Goal: Task Accomplishment & Management: Complete application form

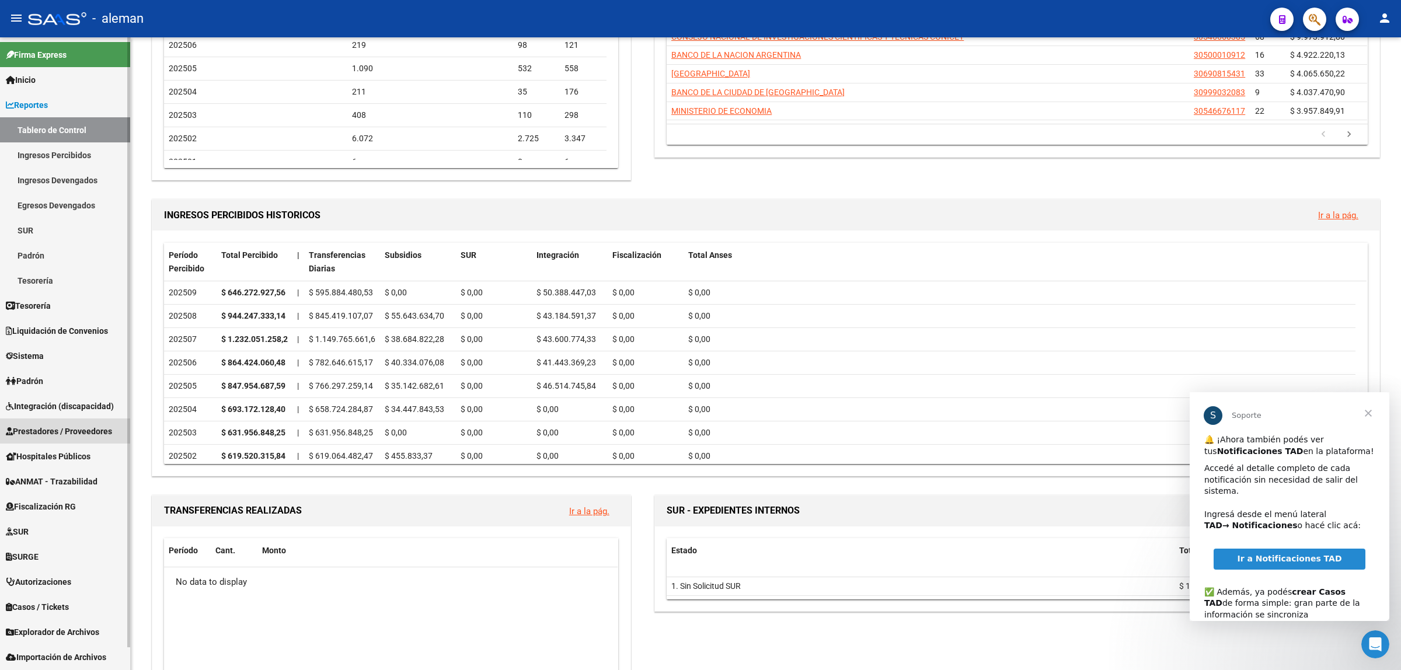
click at [65, 433] on span "Prestadores / Proveedores" at bounding box center [59, 431] width 106 height 13
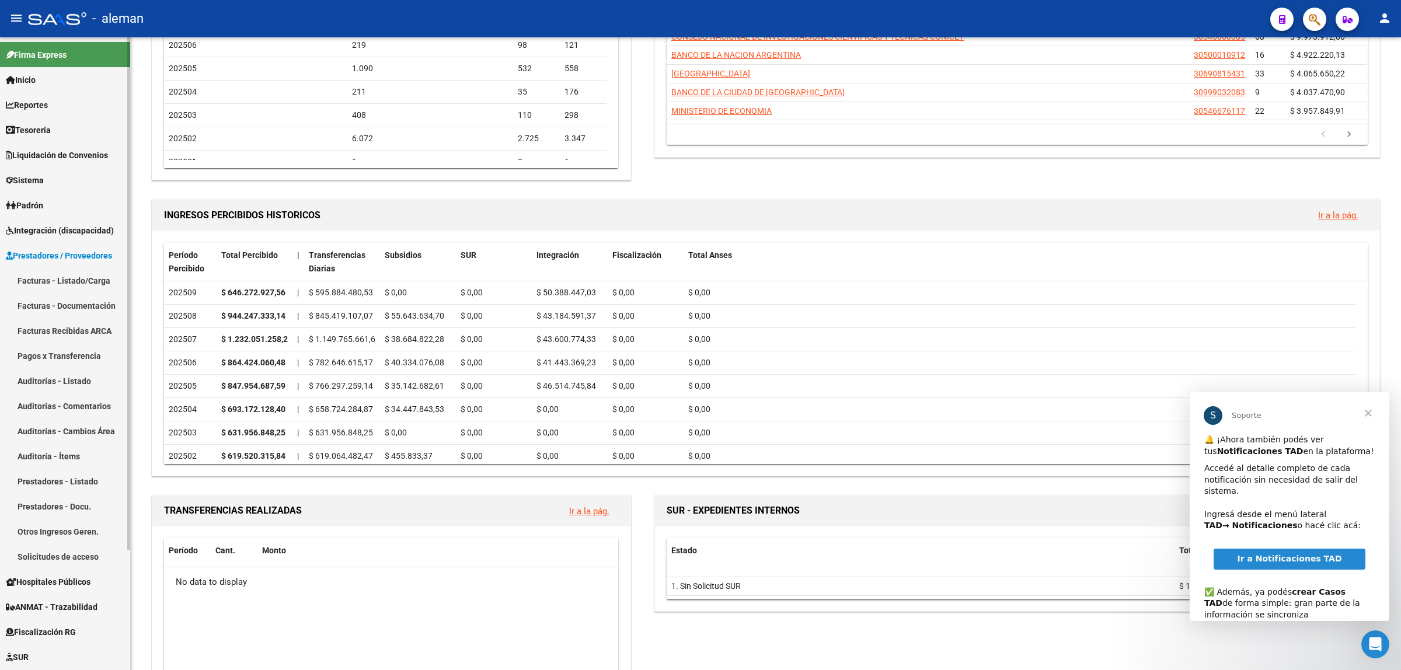
click at [69, 280] on link "Facturas - Listado/Carga" at bounding box center [65, 280] width 130 height 25
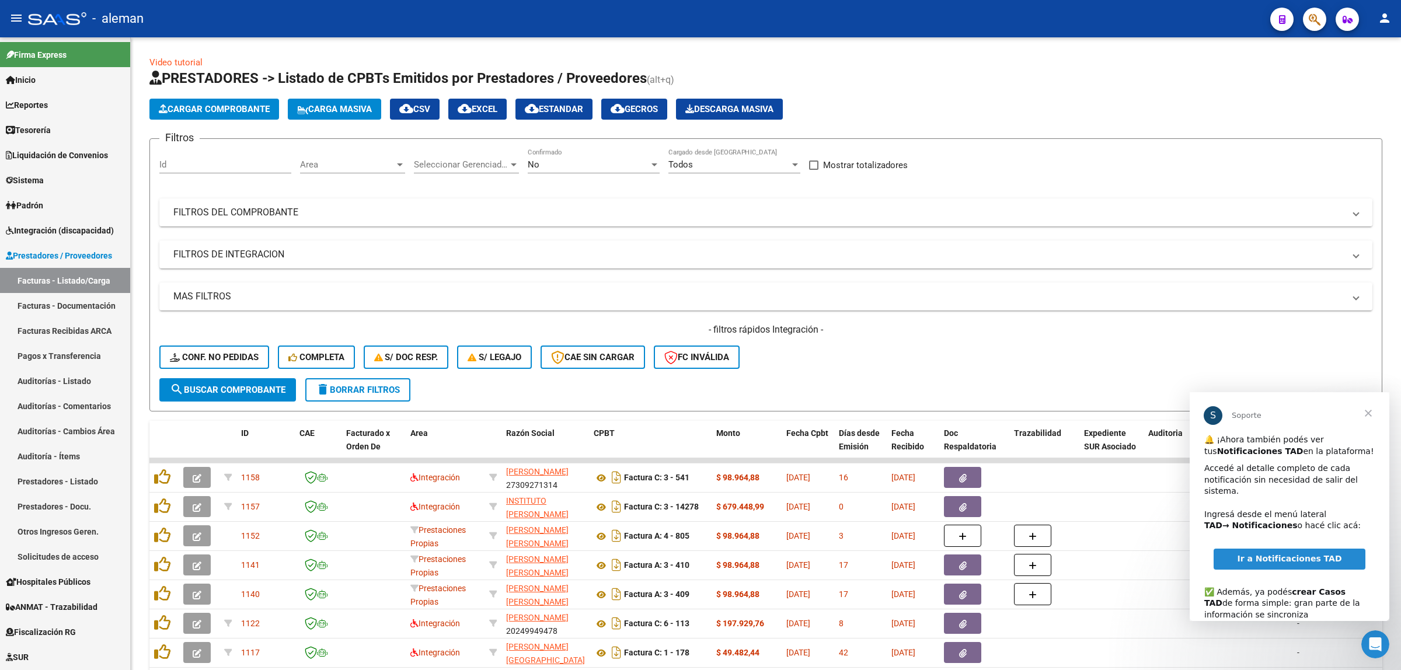
click at [1368, 415] on span "Cerrar" at bounding box center [1368, 413] width 42 height 42
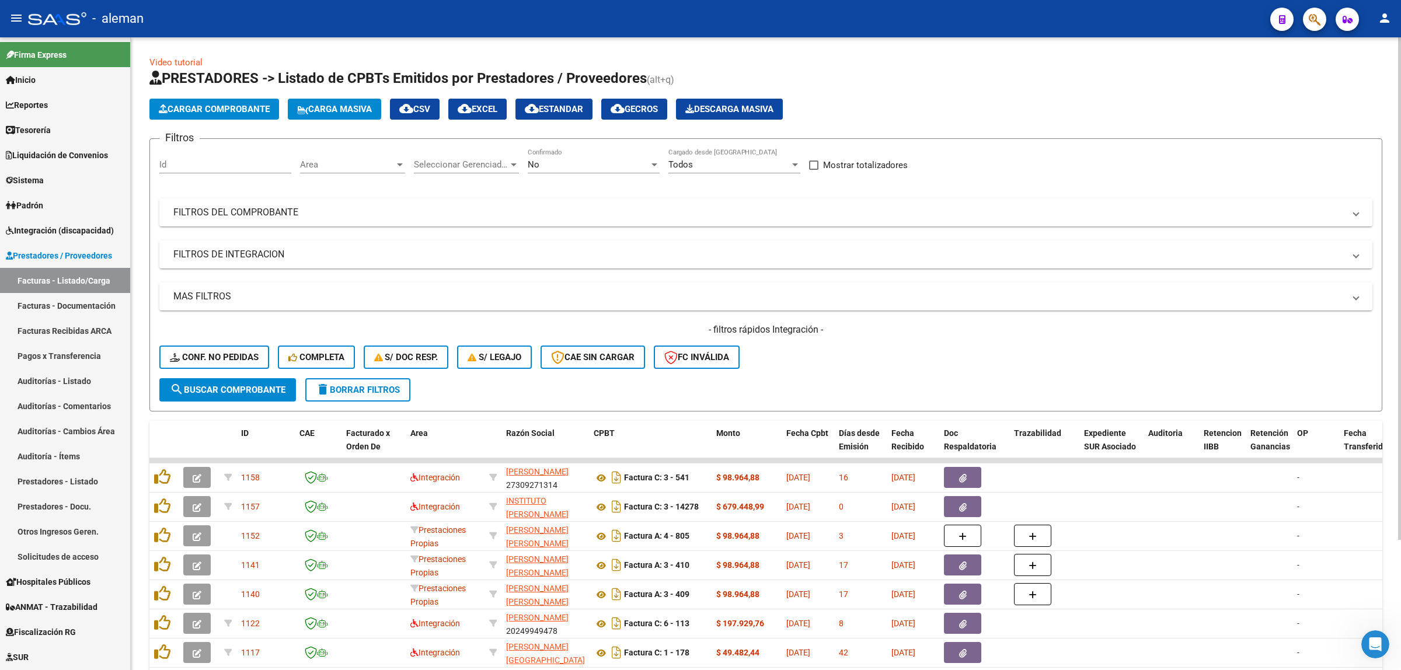
click at [489, 107] on span "cloud_download EXCEL" at bounding box center [478, 109] width 40 height 11
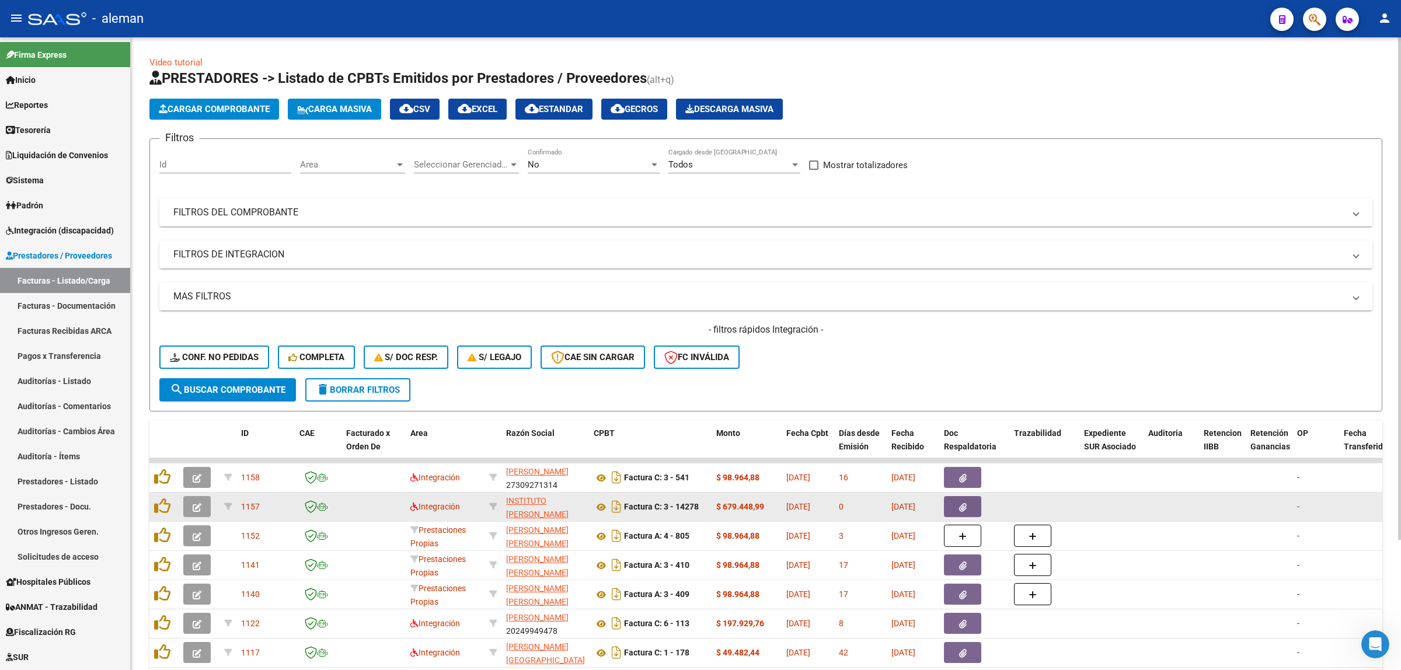
scroll to position [15, 0]
click at [604, 505] on icon at bounding box center [601, 507] width 15 height 14
click at [515, 502] on app-link-go-to "INSTITUTO [PERSON_NAME] SRL" at bounding box center [545, 499] width 78 height 40
click at [517, 501] on span "INSTITUTO [PERSON_NAME] SRL" at bounding box center [537, 499] width 62 height 36
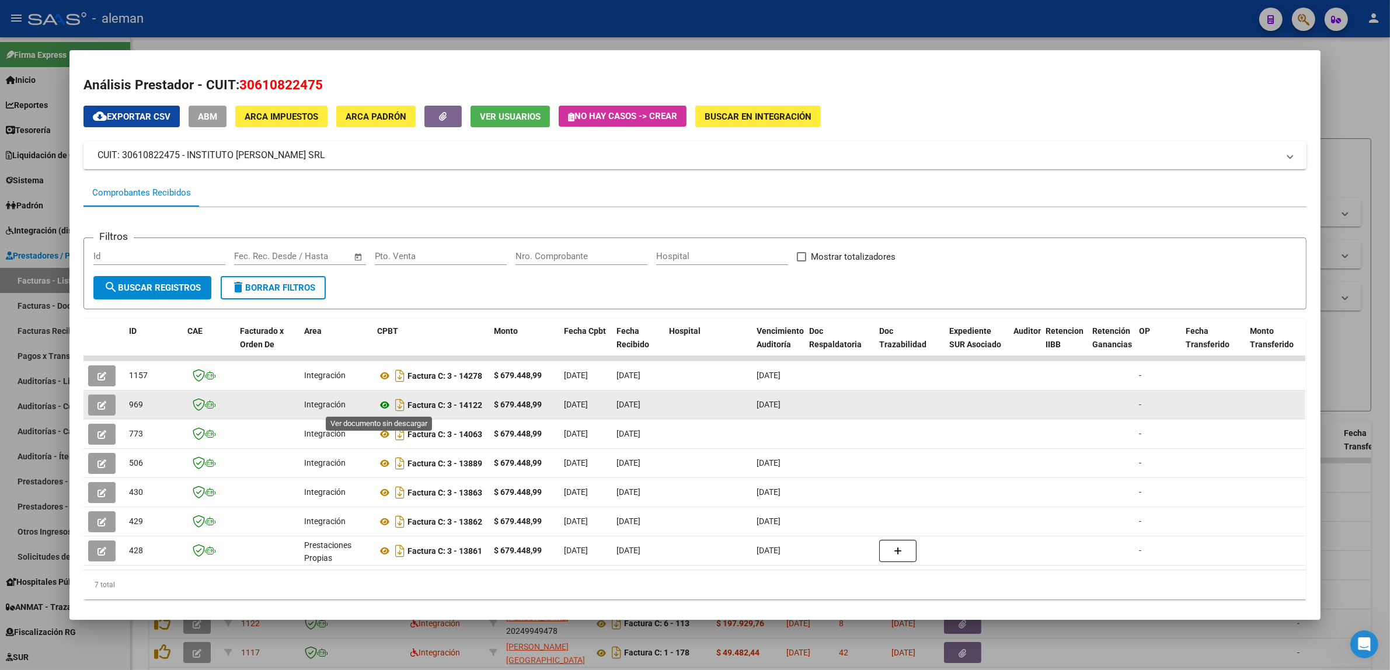
click at [378, 405] on icon at bounding box center [384, 405] width 15 height 14
click at [380, 401] on icon at bounding box center [384, 405] width 15 height 14
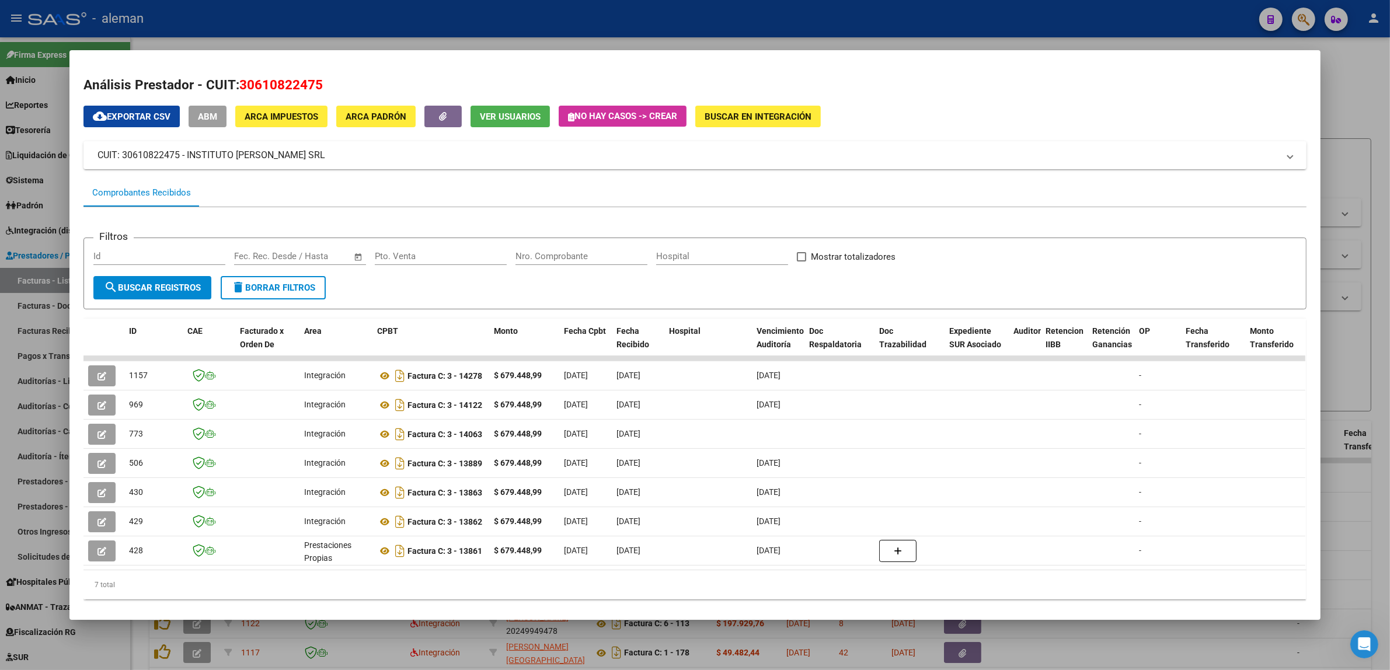
click at [1353, 384] on div at bounding box center [695, 335] width 1390 height 670
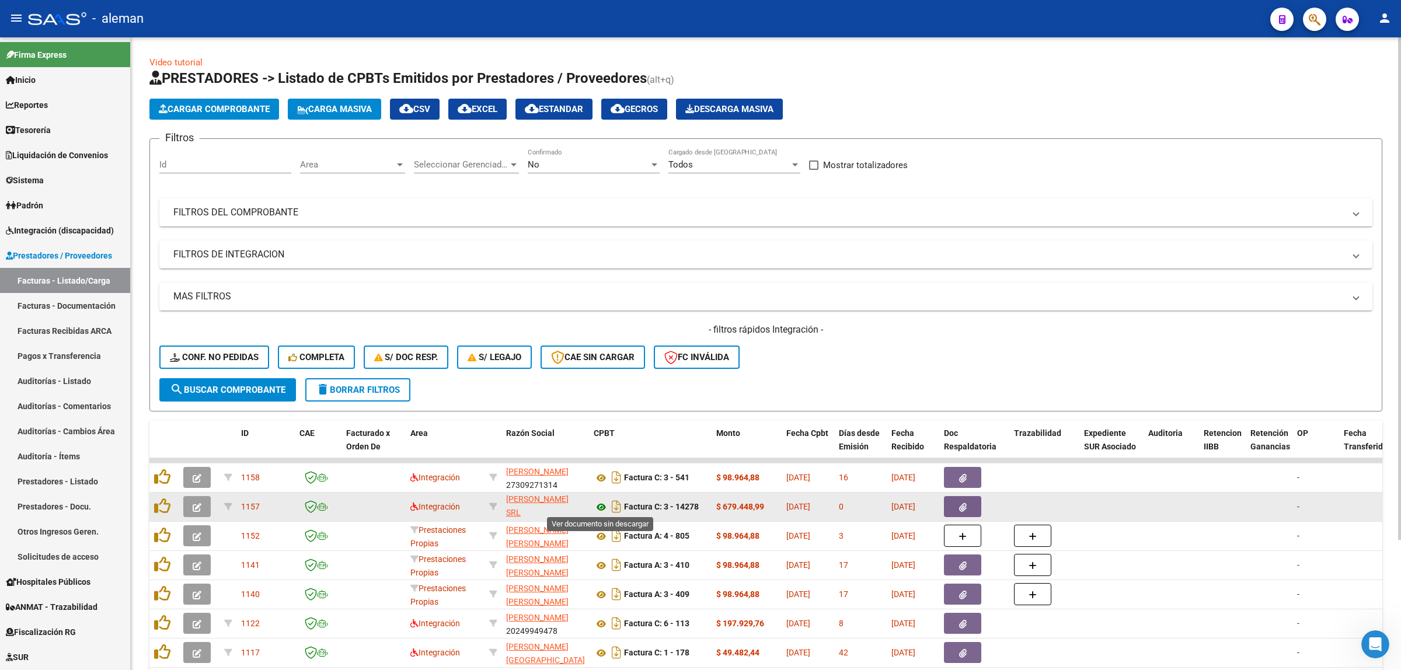
click at [598, 505] on icon at bounding box center [601, 507] width 15 height 14
click at [950, 503] on button "button" at bounding box center [962, 506] width 37 height 21
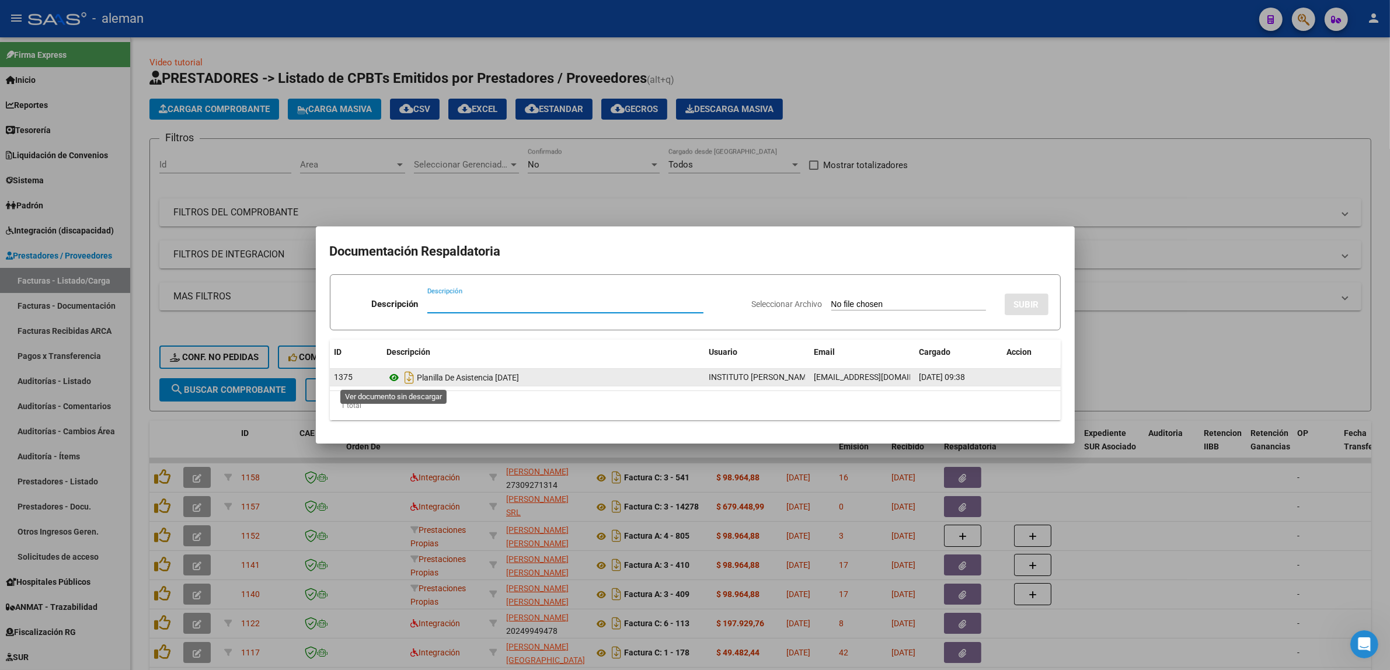
click at [392, 375] on icon at bounding box center [394, 378] width 15 height 14
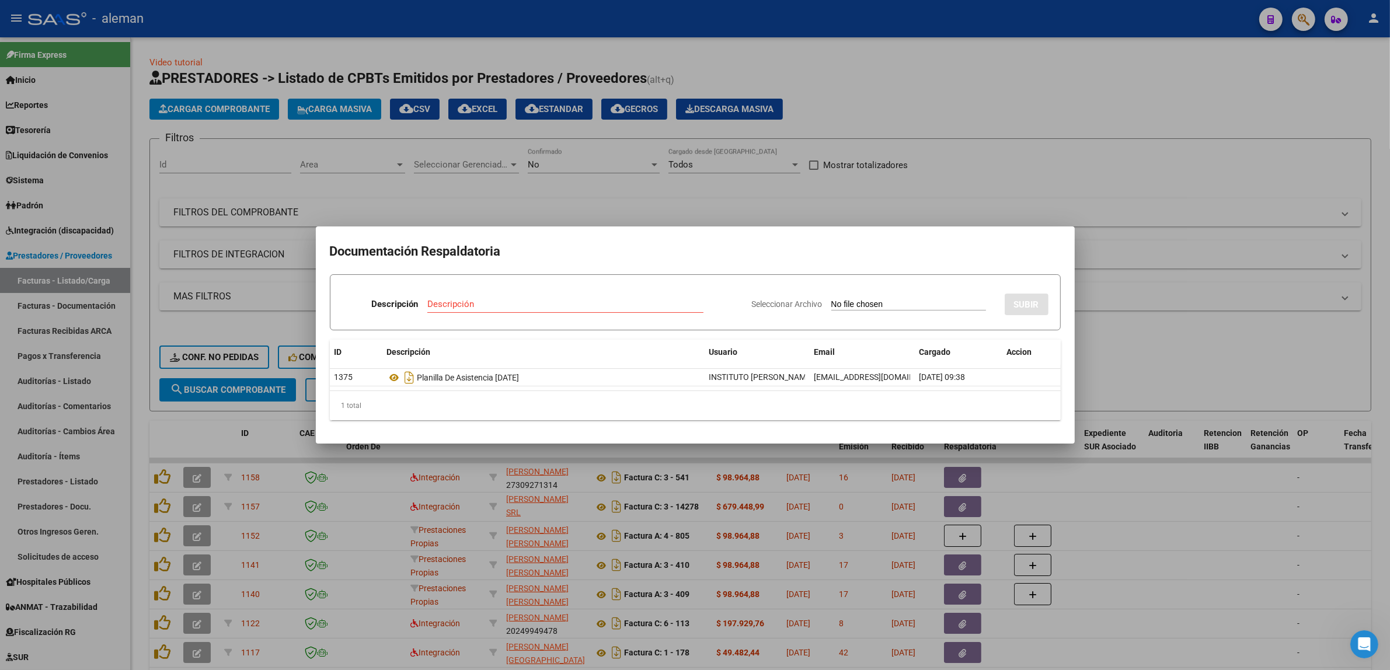
click at [1116, 500] on div at bounding box center [695, 335] width 1390 height 670
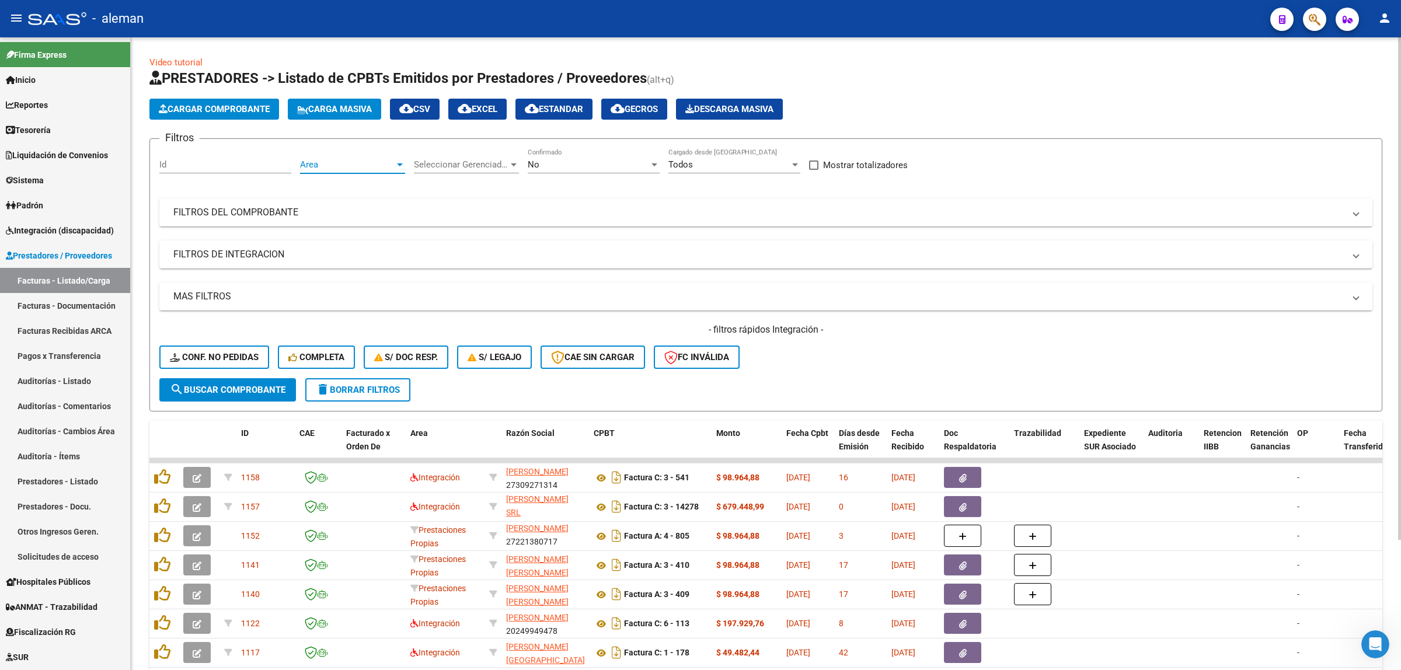
click at [395, 167] on div at bounding box center [400, 164] width 11 height 9
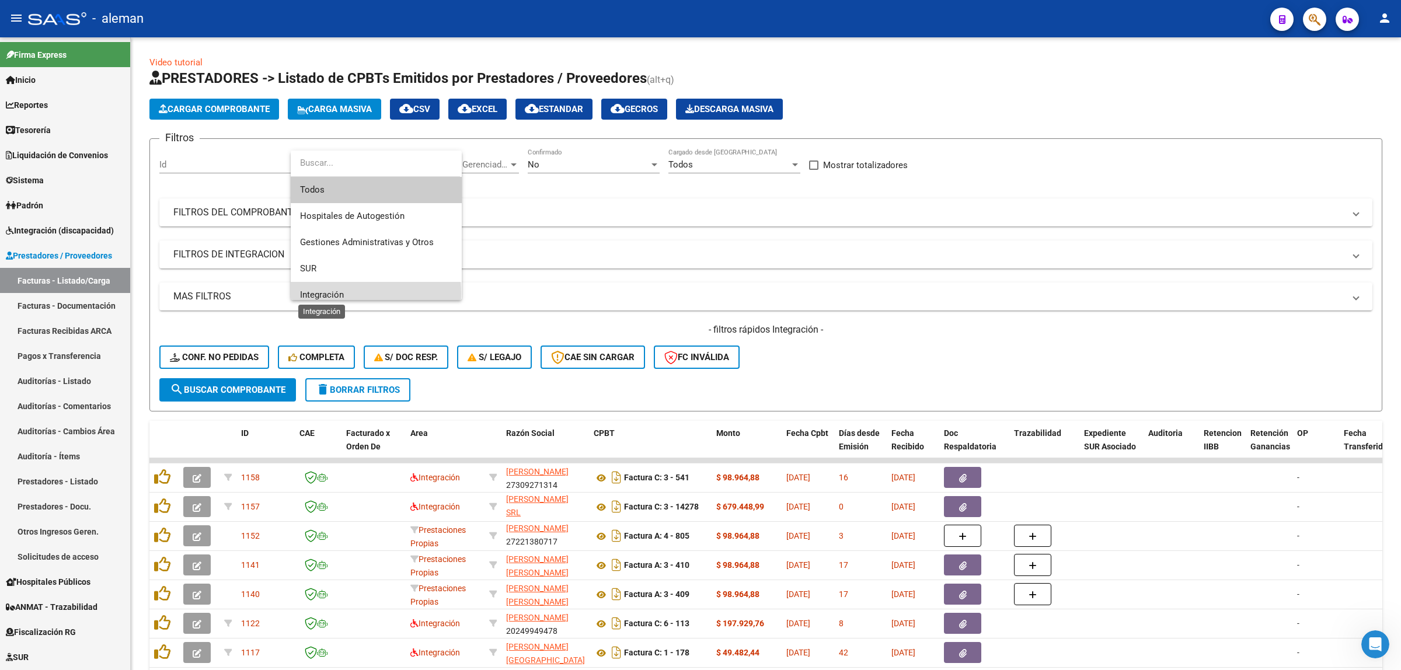
click at [337, 294] on span "Integración" at bounding box center [322, 295] width 44 height 11
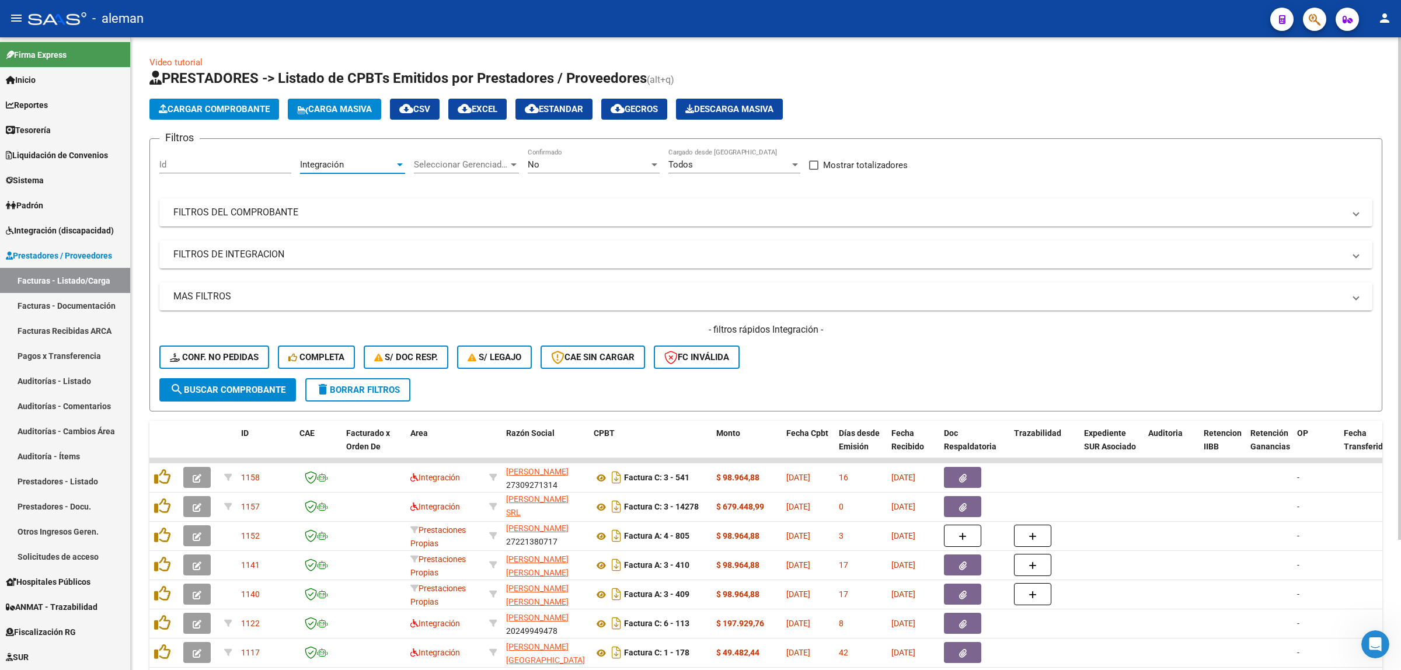
click at [278, 388] on span "search Buscar Comprobante" at bounding box center [228, 390] width 116 height 11
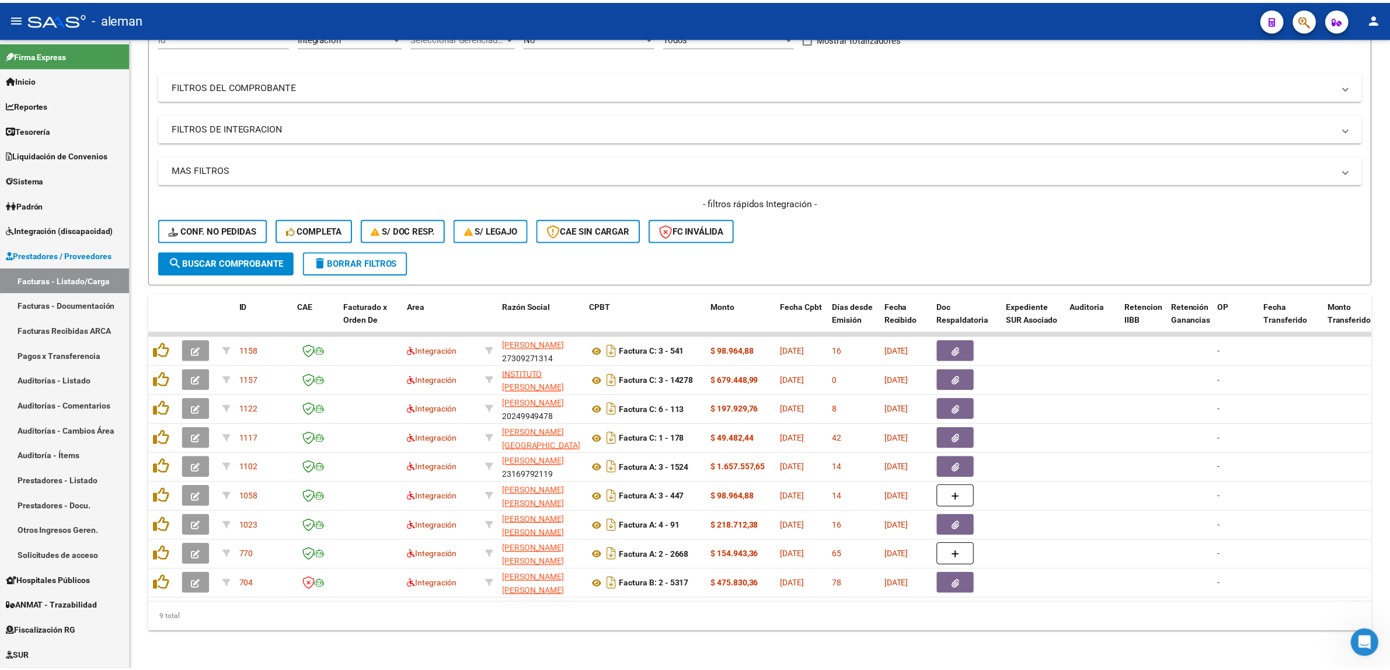
scroll to position [135, 0]
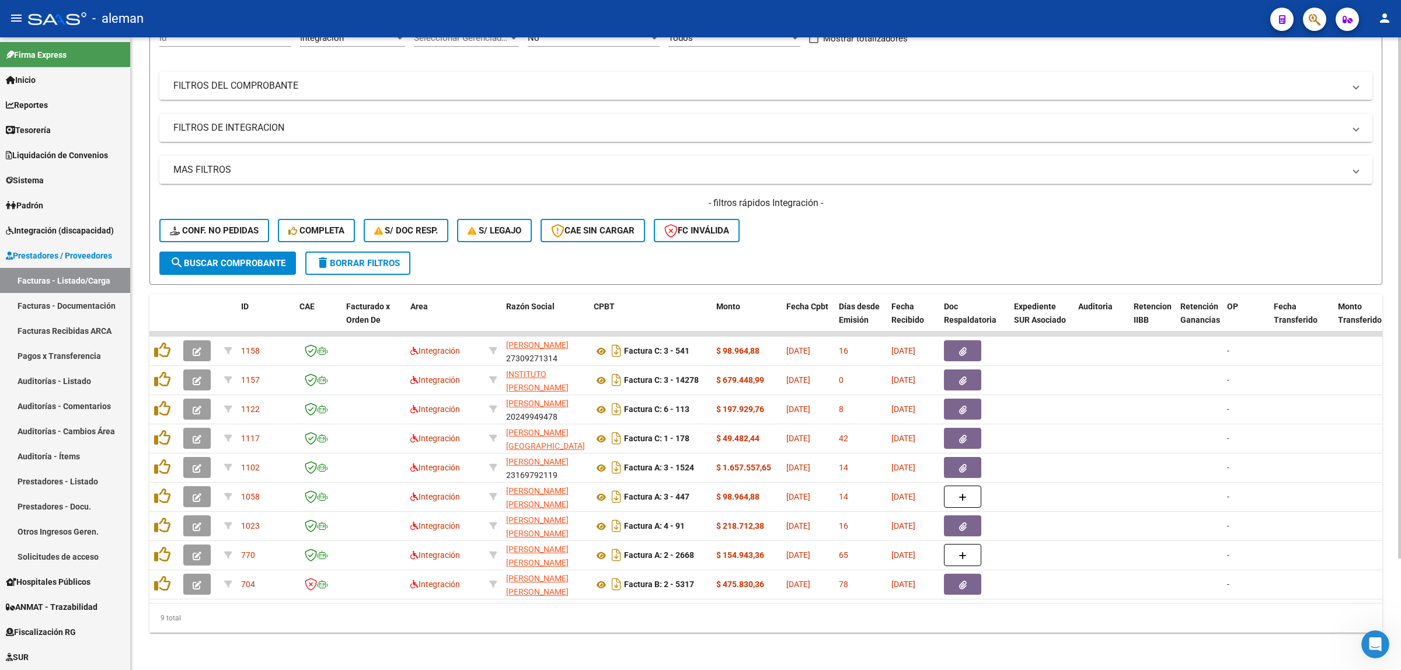
click at [956, 220] on div "- filtros rápidos Integración - Conf. no pedidas Completa S/ Doc Resp. S/ legaj…" at bounding box center [765, 224] width 1213 height 55
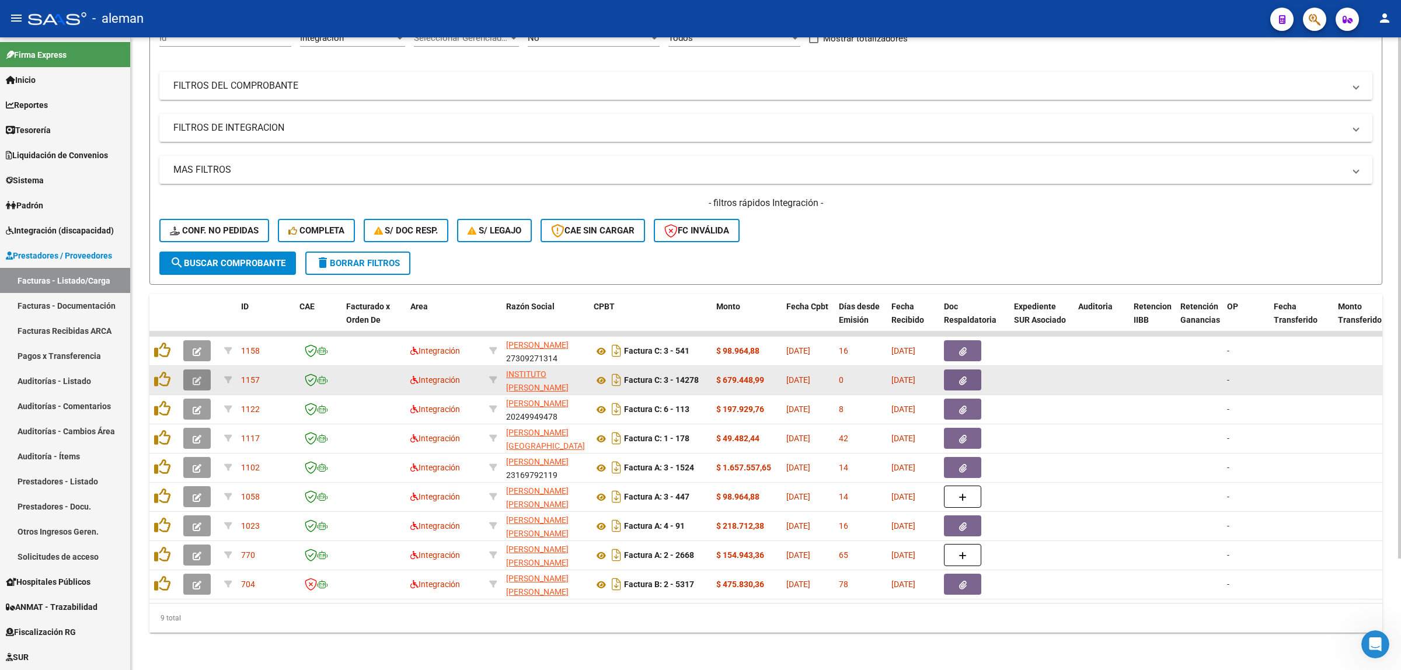
click at [194, 377] on icon "button" at bounding box center [197, 381] width 9 height 9
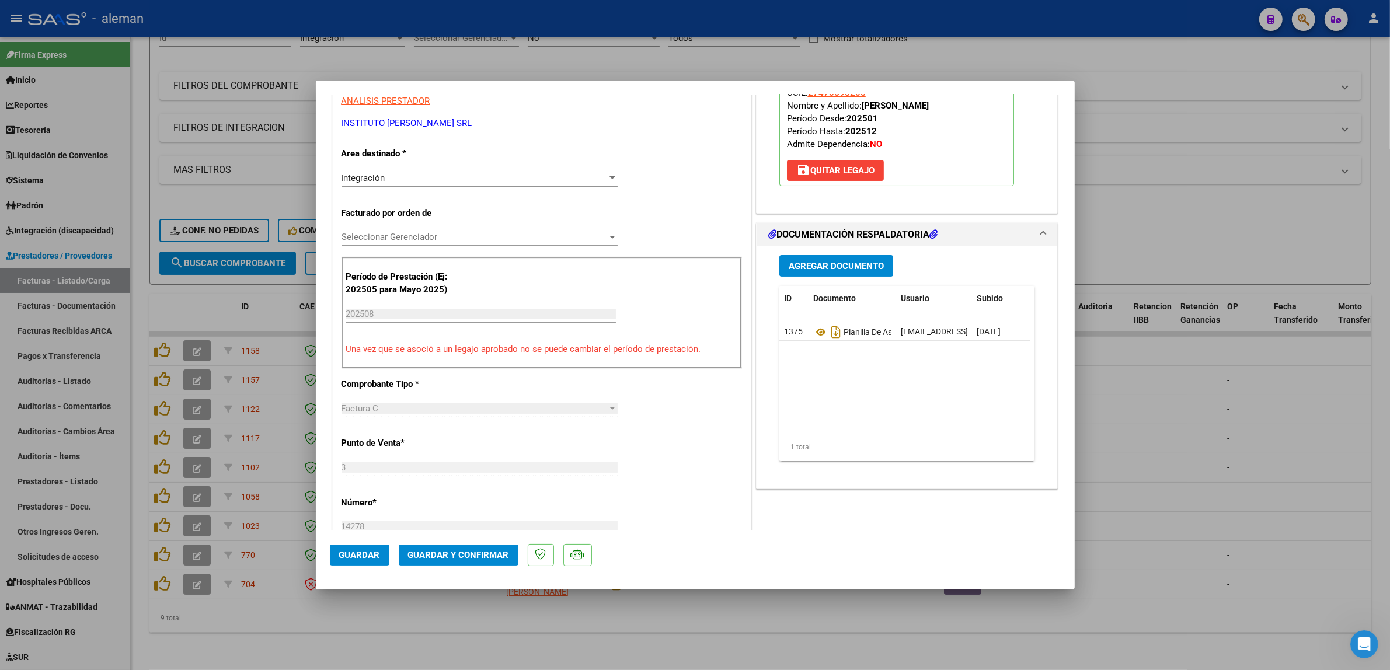
scroll to position [219, 0]
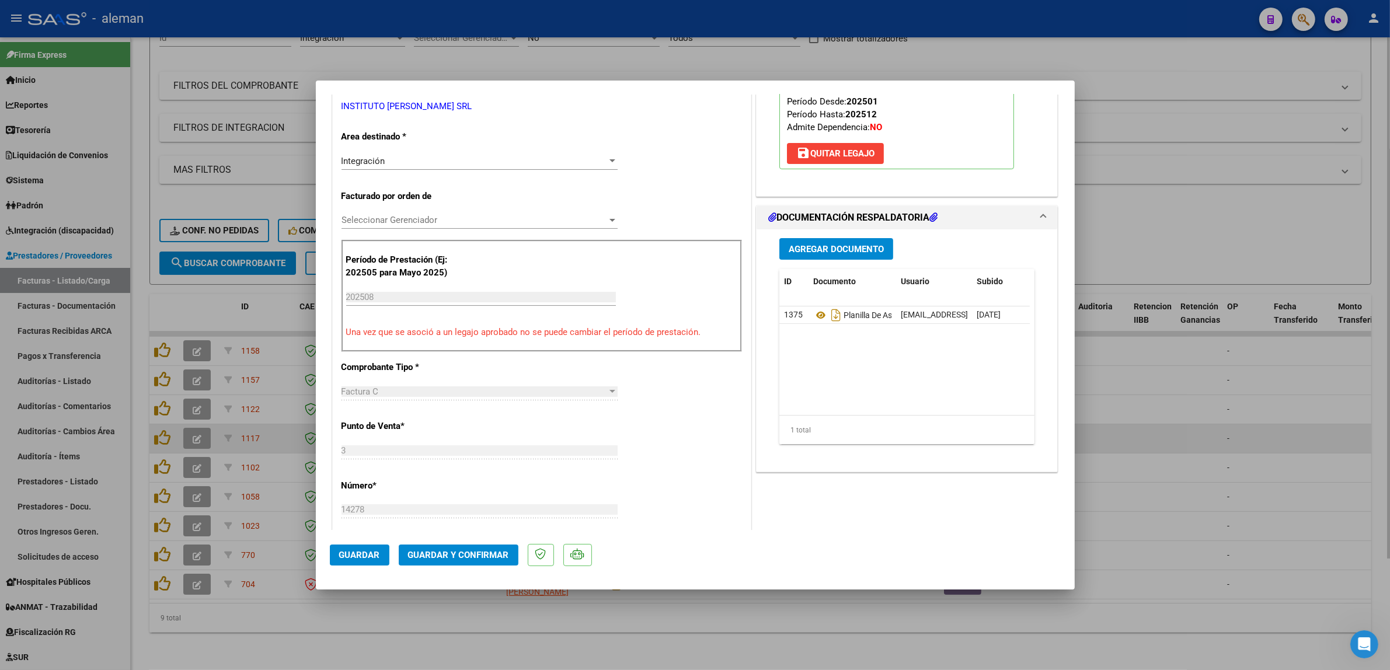
click at [1116, 434] on div at bounding box center [695, 335] width 1390 height 670
type input "$ 0,00"
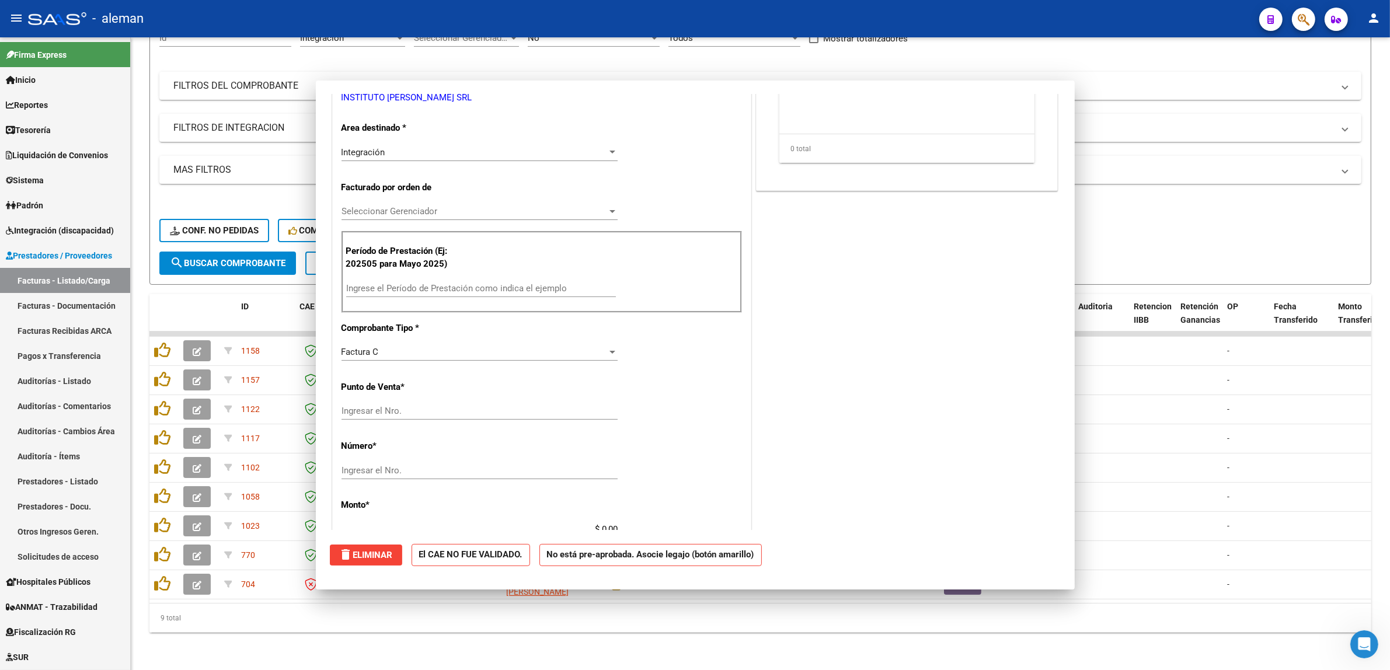
scroll to position [210, 0]
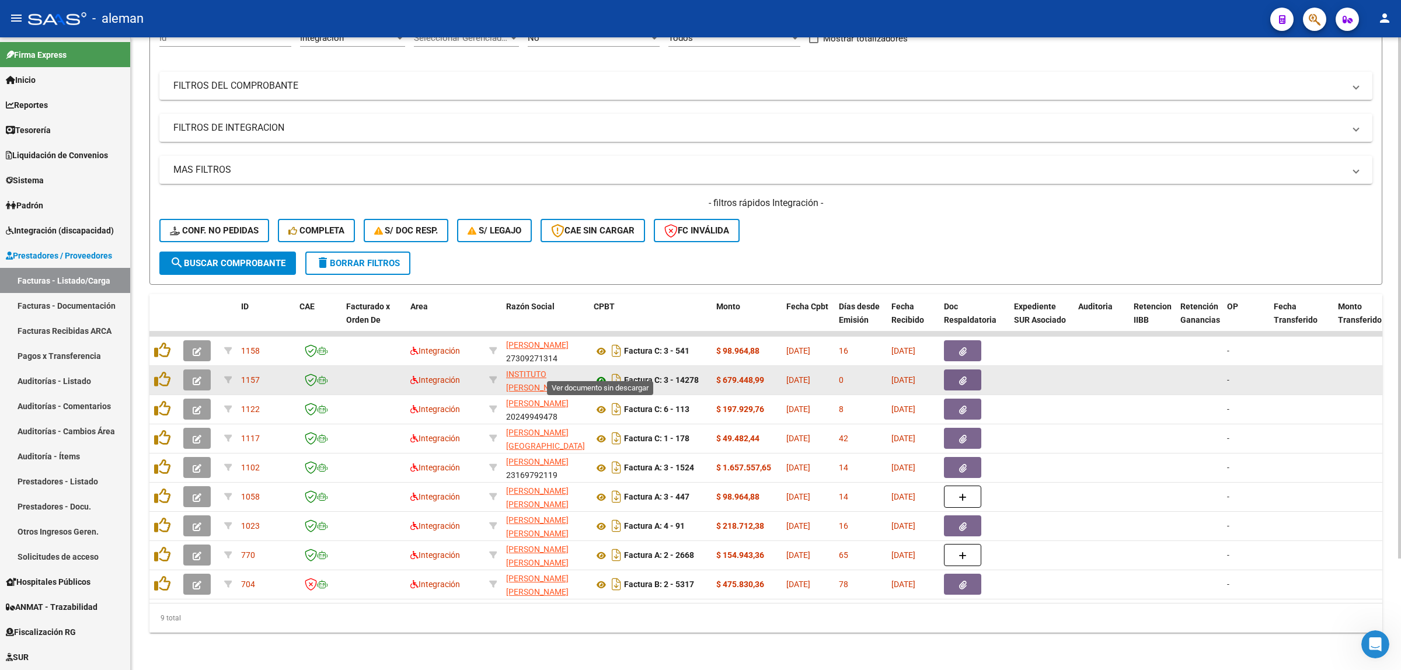
click at [599, 374] on icon at bounding box center [601, 381] width 15 height 14
click at [952, 372] on button "button" at bounding box center [962, 380] width 37 height 21
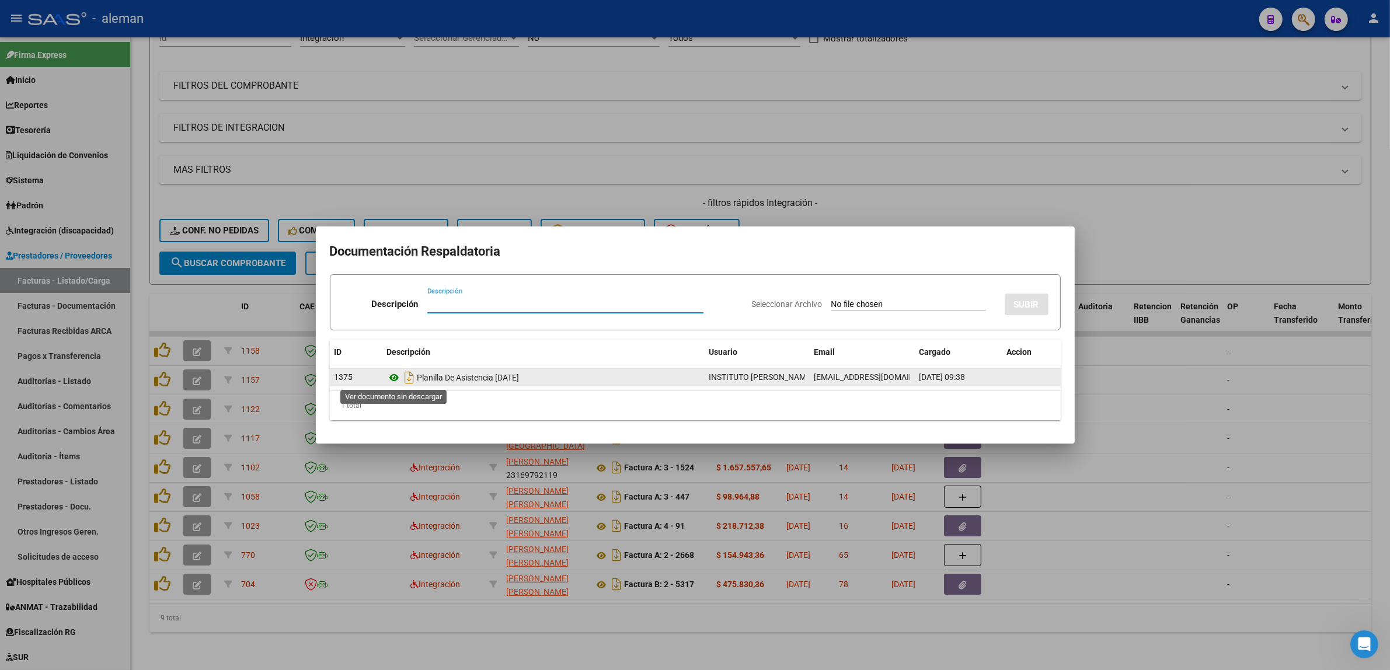
click at [396, 377] on icon at bounding box center [394, 378] width 15 height 14
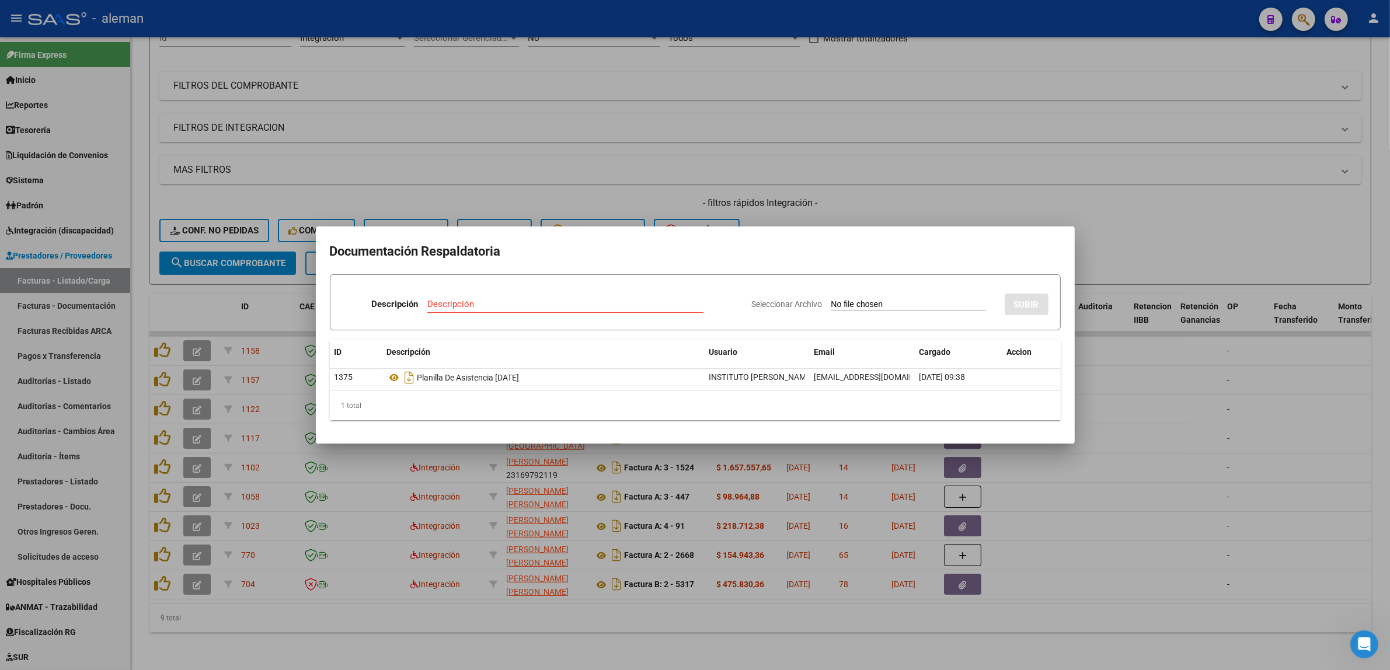
click at [1192, 400] on div at bounding box center [695, 335] width 1390 height 670
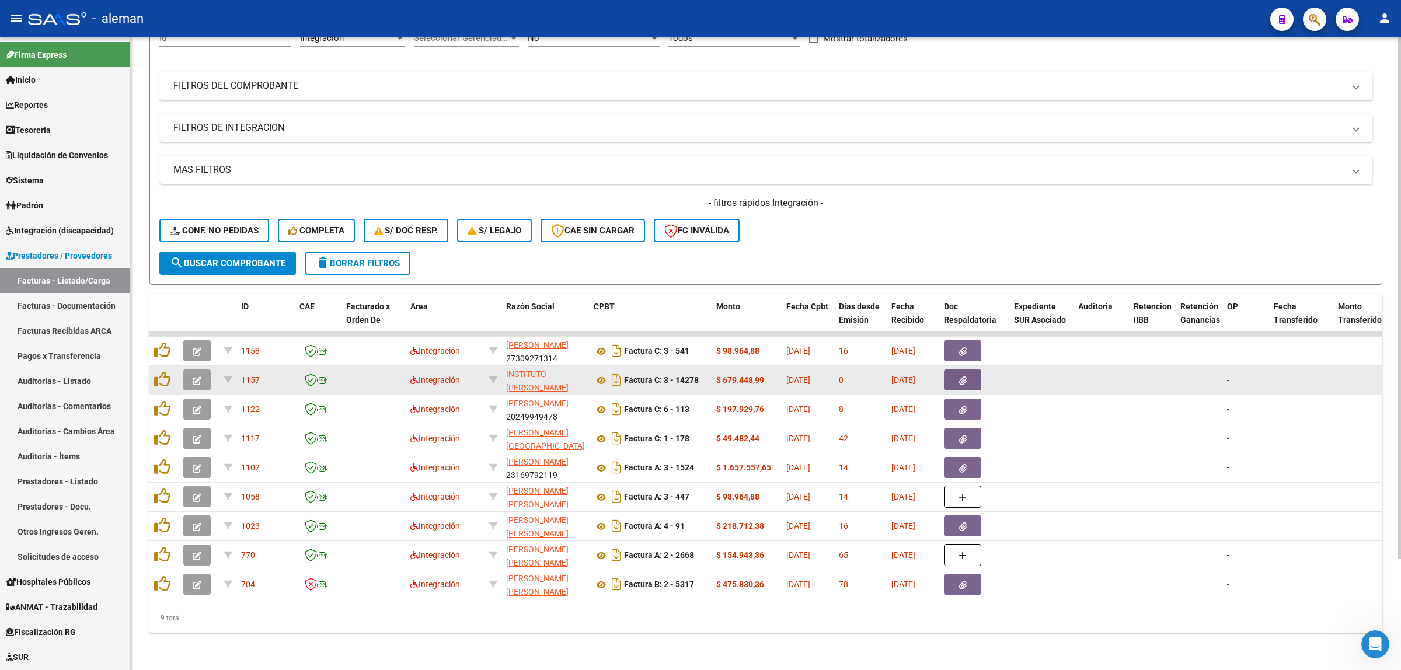
click at [198, 377] on icon "button" at bounding box center [197, 381] width 9 height 9
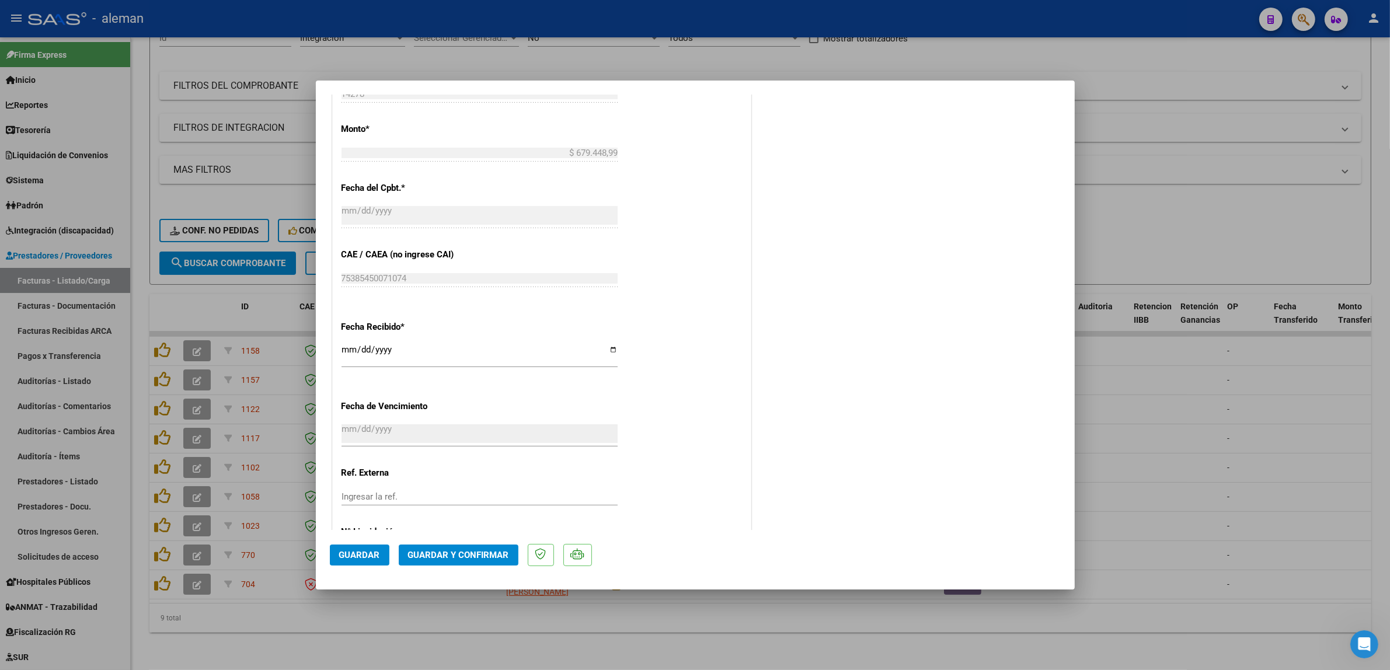
scroll to position [692, 0]
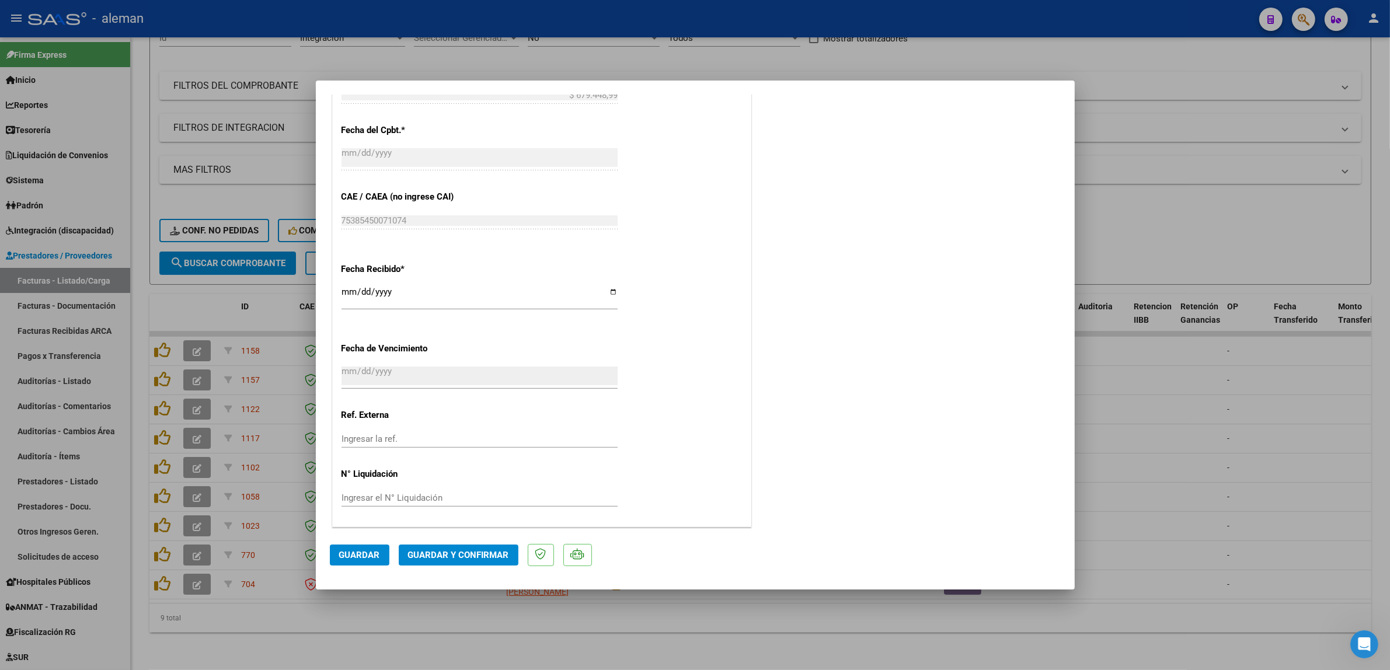
click at [469, 558] on span "Guardar y Confirmar" at bounding box center [458, 555] width 101 height 11
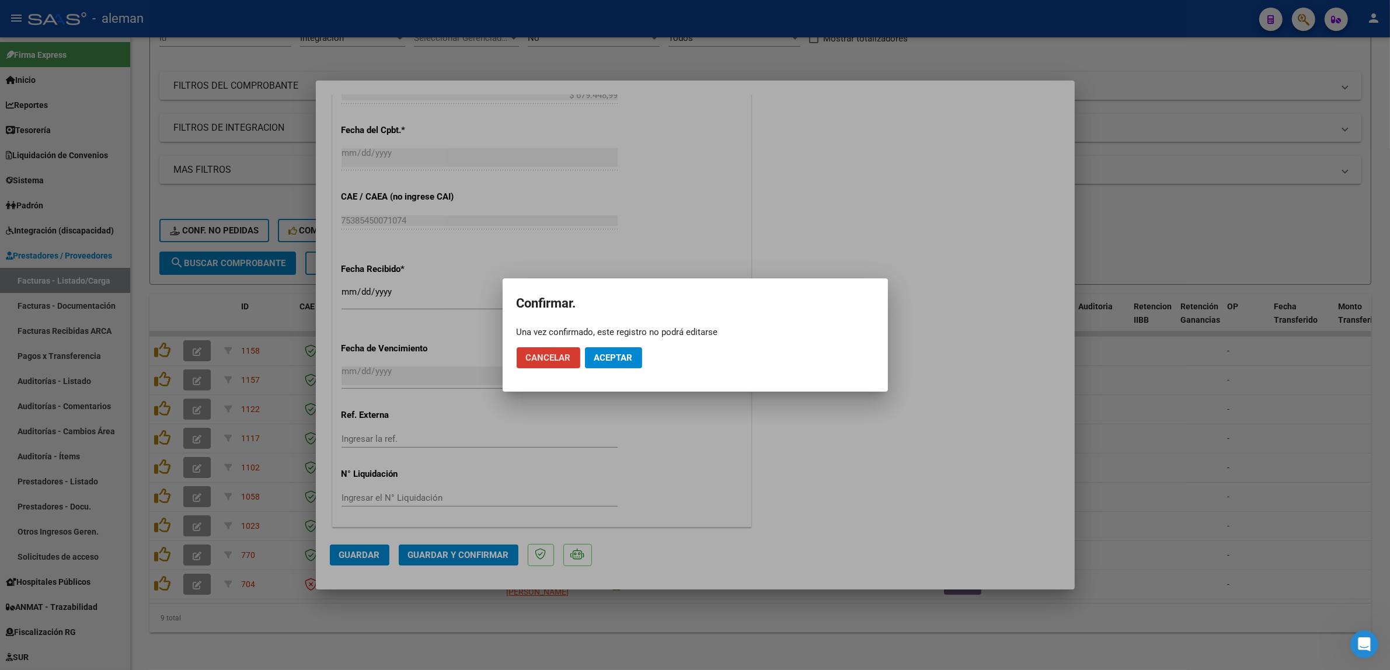
click at [616, 358] on span "Aceptar" at bounding box center [613, 358] width 39 height 11
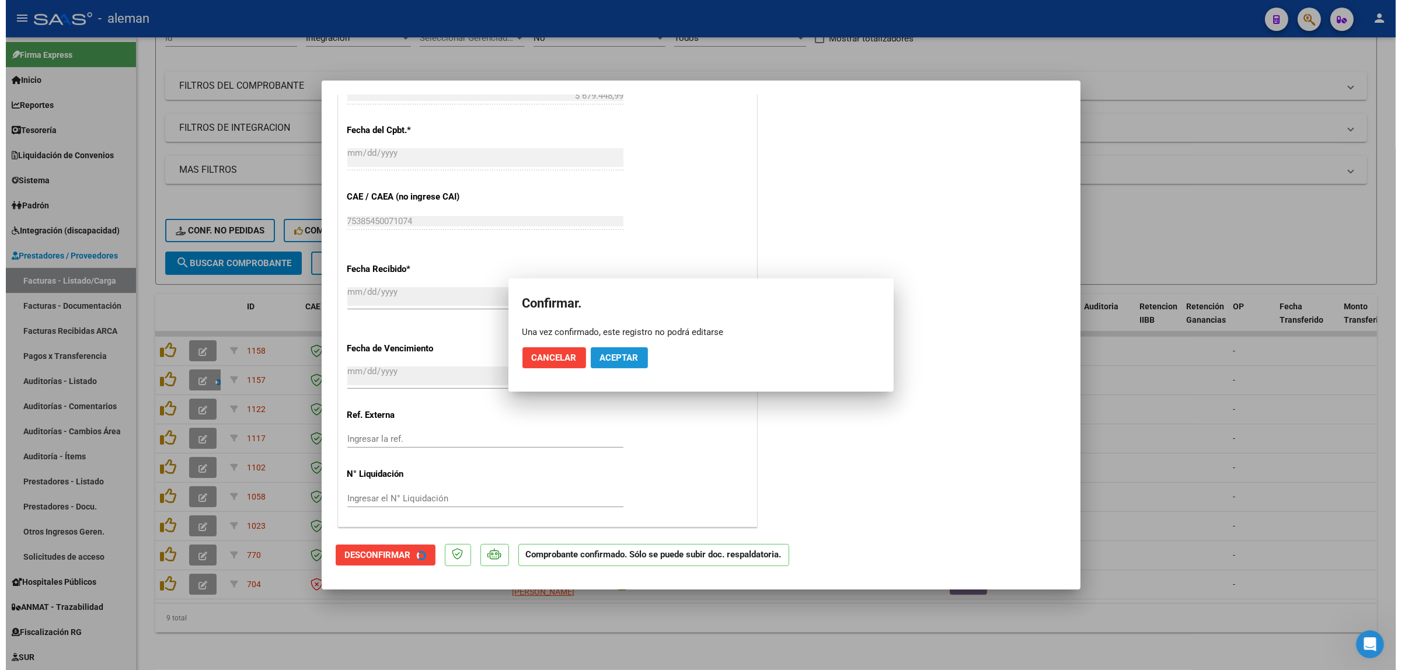
scroll to position [620, 0]
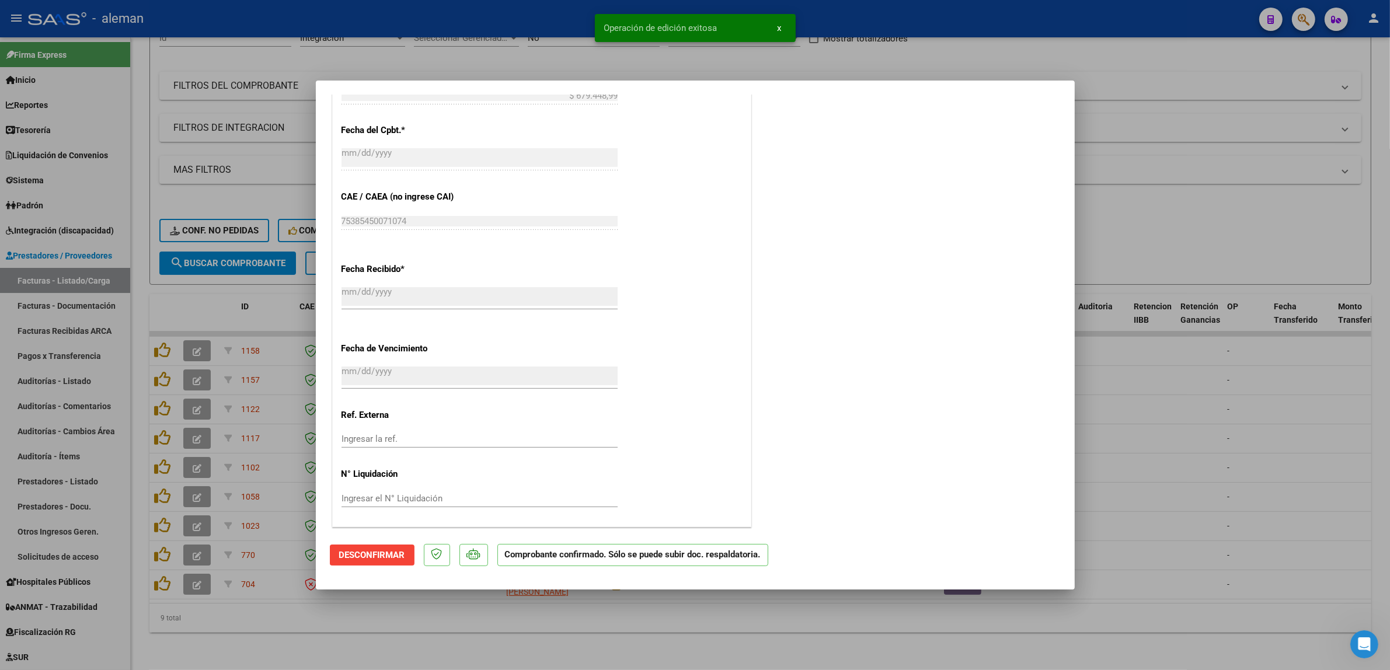
click at [1141, 397] on div at bounding box center [695, 335] width 1390 height 670
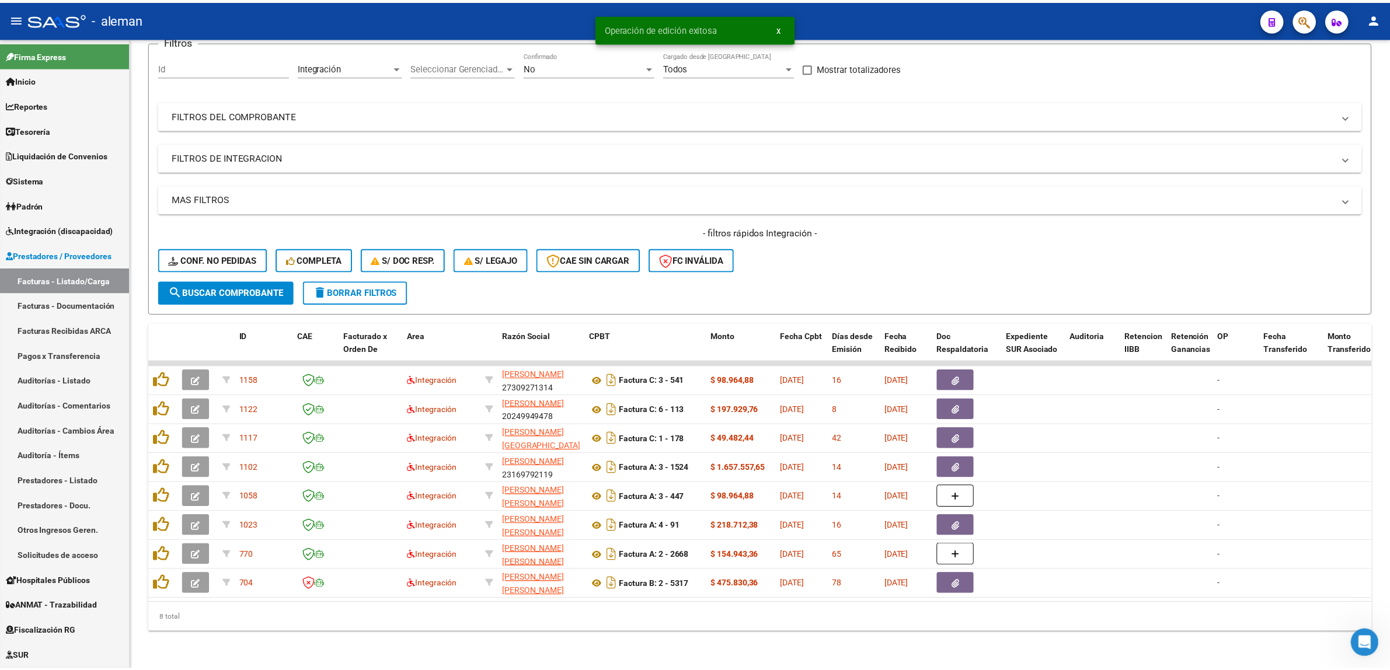
scroll to position [106, 0]
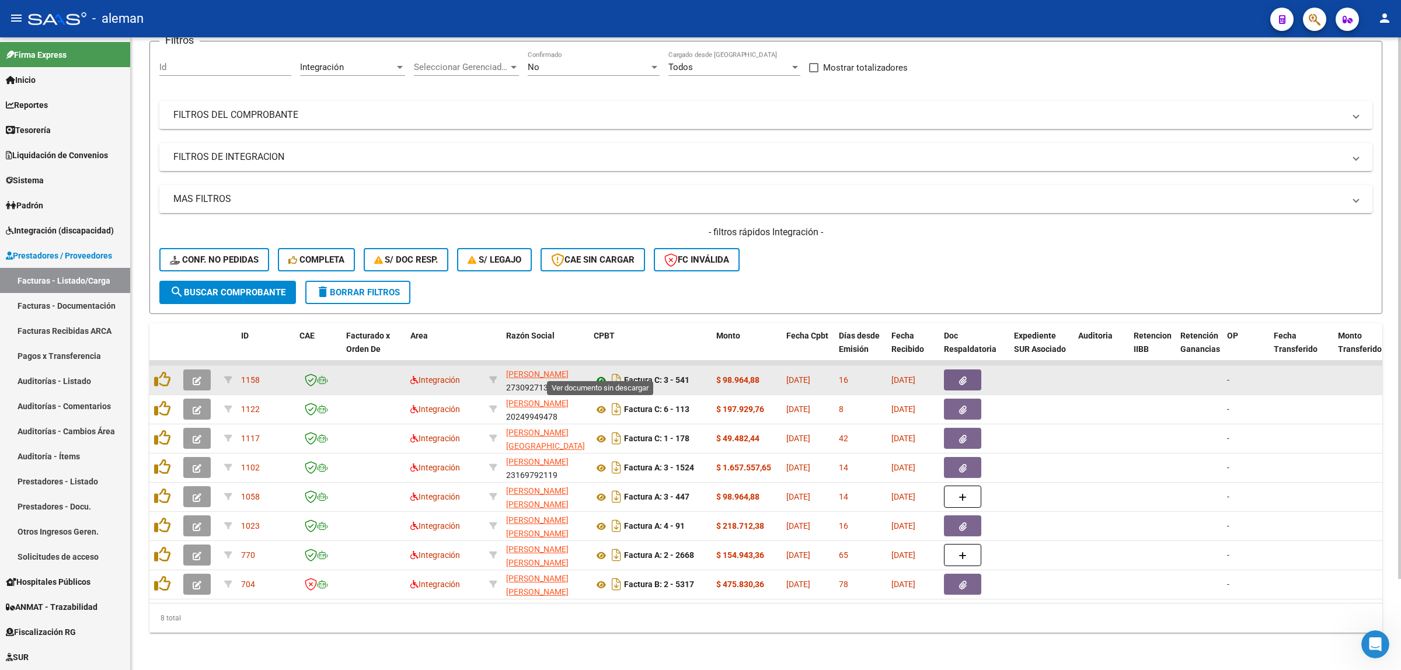
click at [605, 374] on icon at bounding box center [601, 381] width 15 height 14
click at [965, 377] on icon "button" at bounding box center [963, 381] width 8 height 9
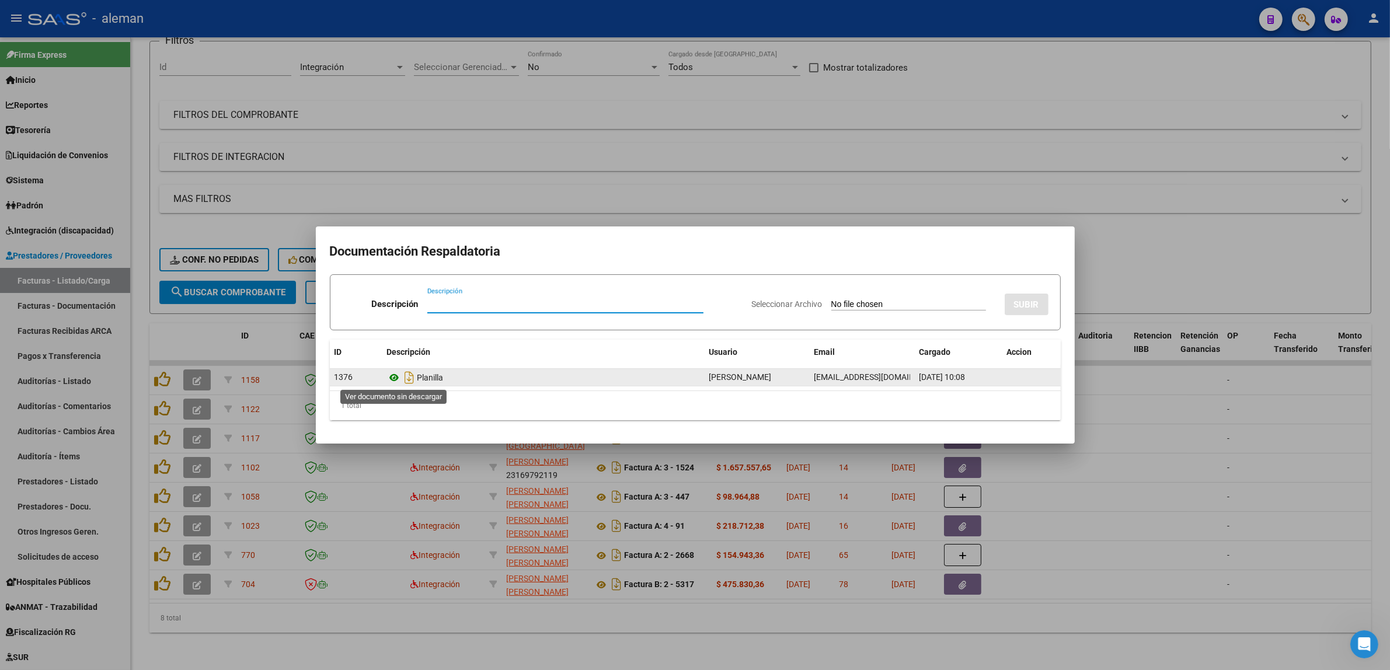
click at [394, 377] on icon at bounding box center [394, 378] width 15 height 14
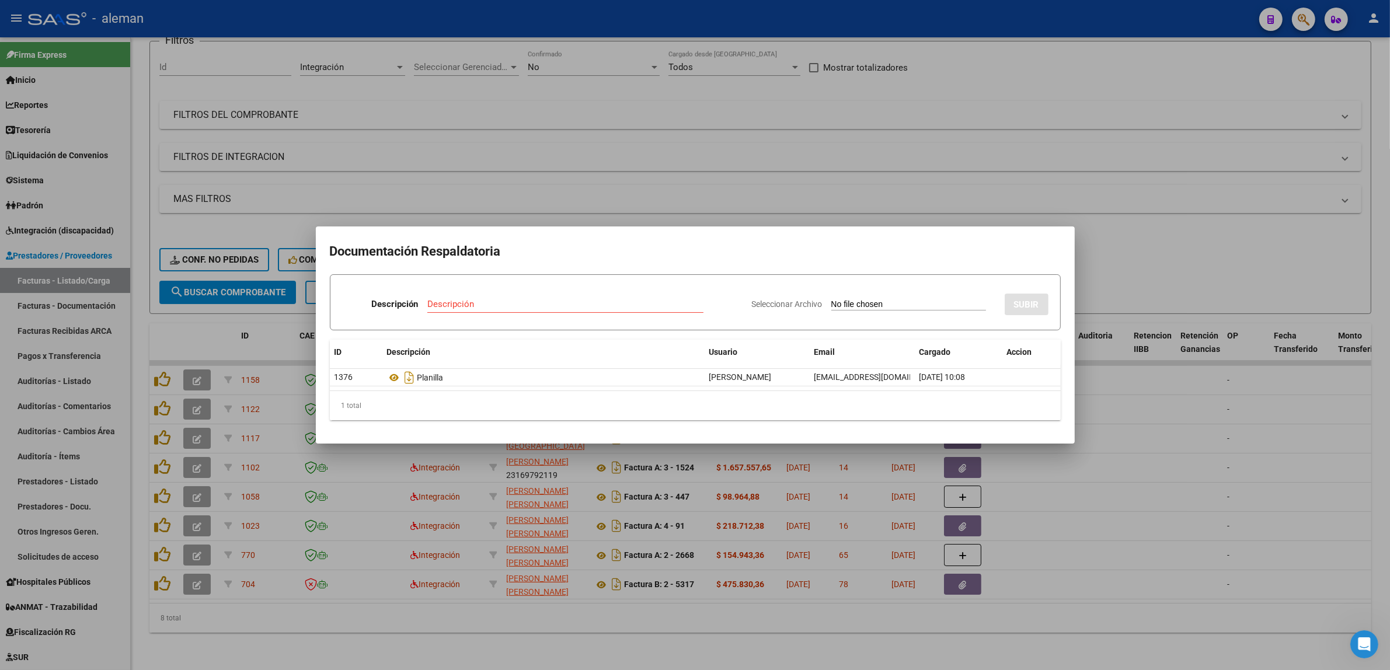
click at [1124, 451] on div at bounding box center [695, 335] width 1390 height 670
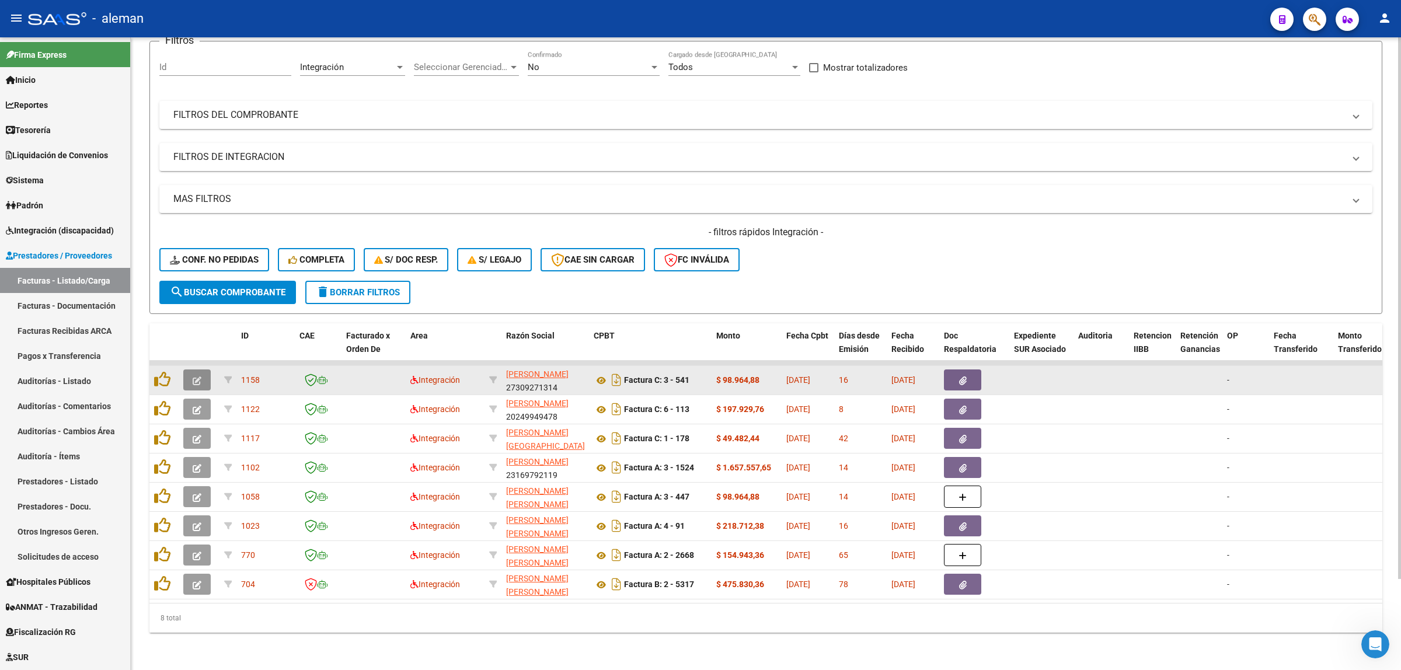
click at [194, 377] on icon "button" at bounding box center [197, 381] width 9 height 9
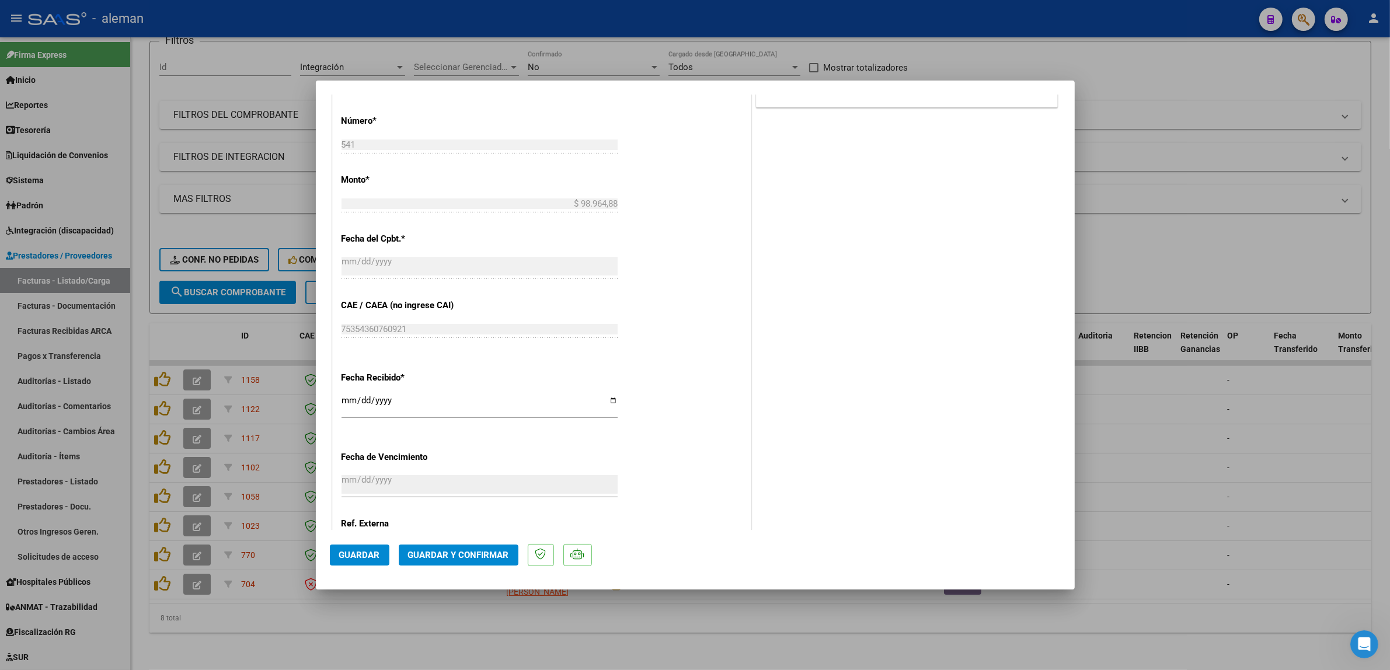
scroll to position [692, 0]
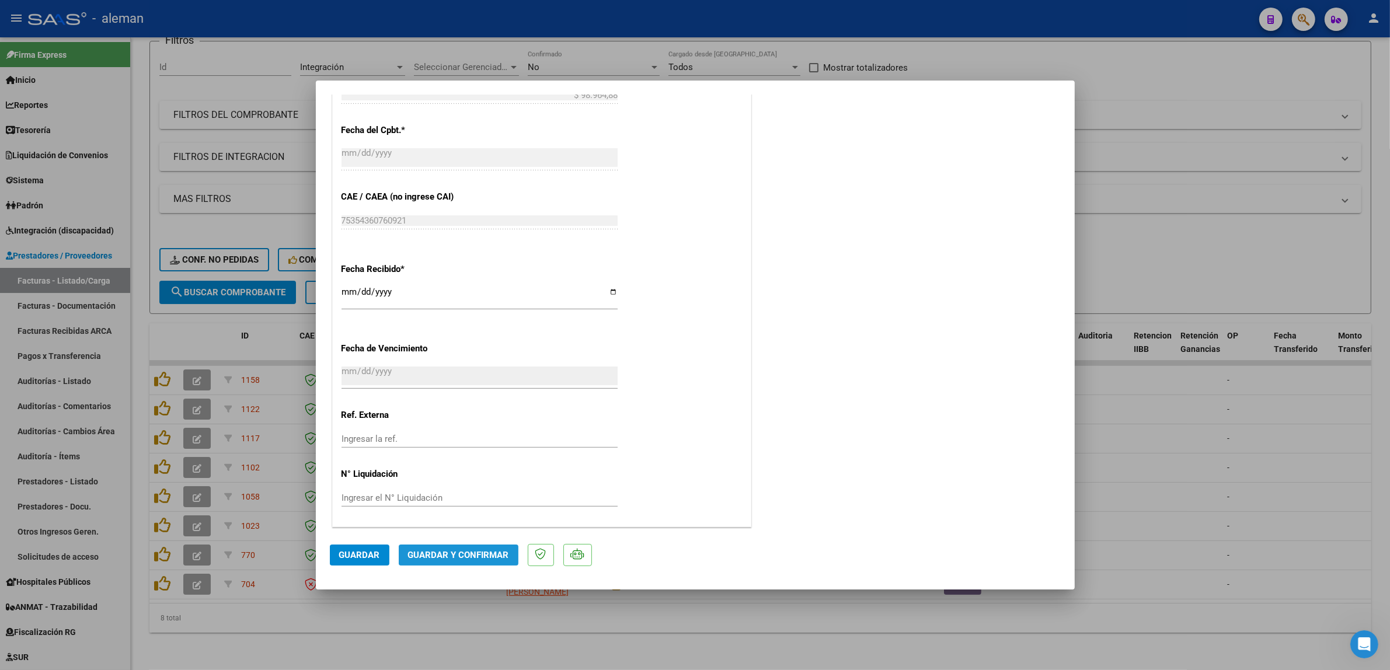
click at [470, 556] on span "Guardar y Confirmar" at bounding box center [458, 555] width 101 height 11
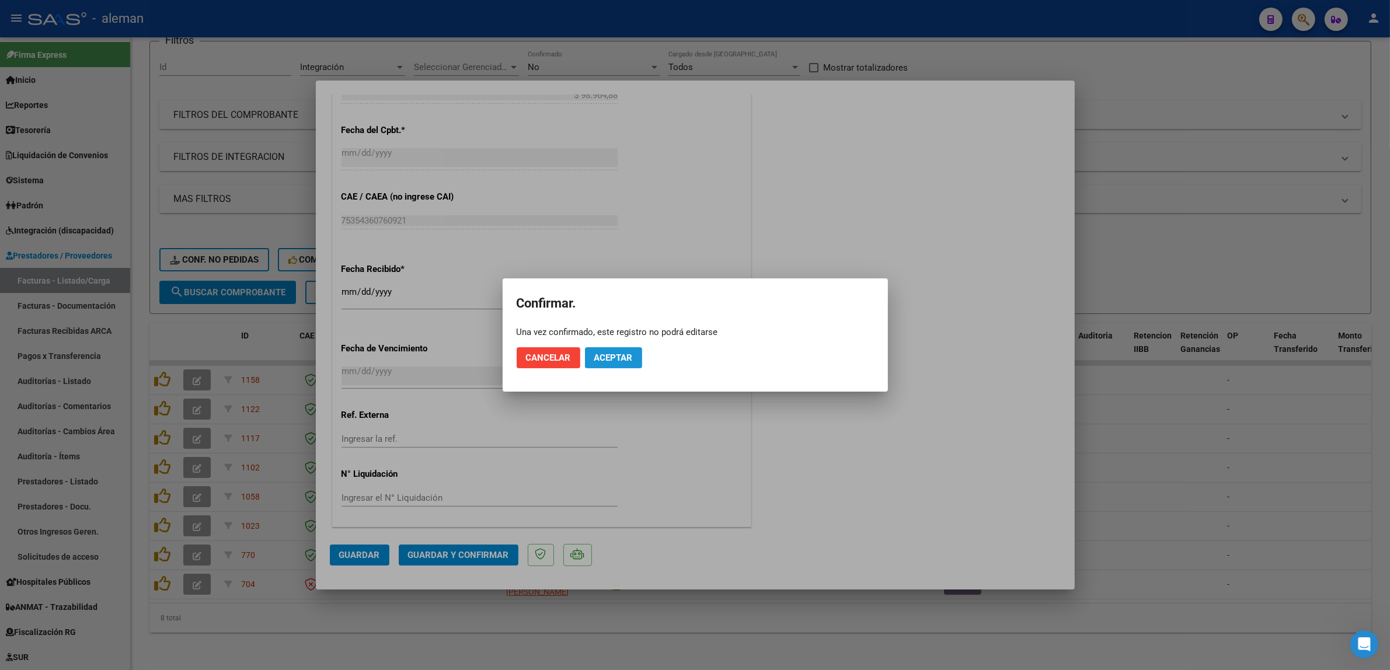
click at [628, 364] on button "Aceptar" at bounding box center [613, 357] width 57 height 21
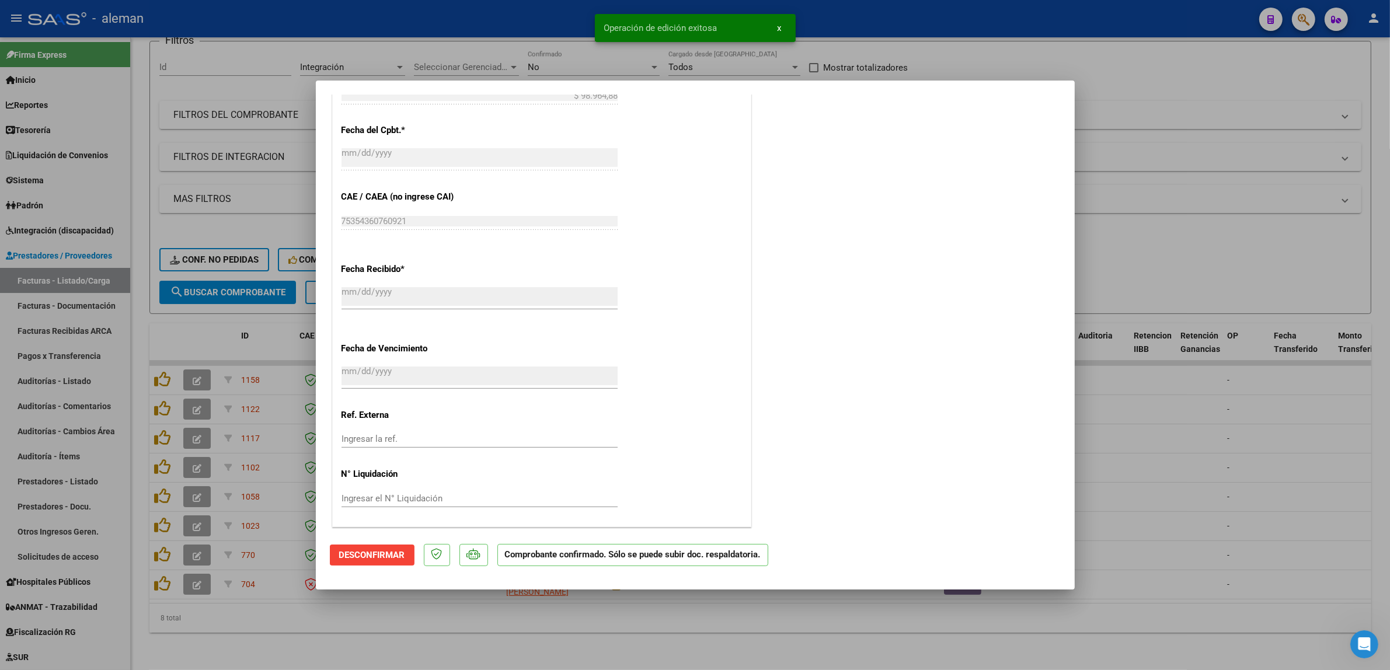
click at [1120, 455] on div at bounding box center [695, 335] width 1390 height 670
type input "$ 0,00"
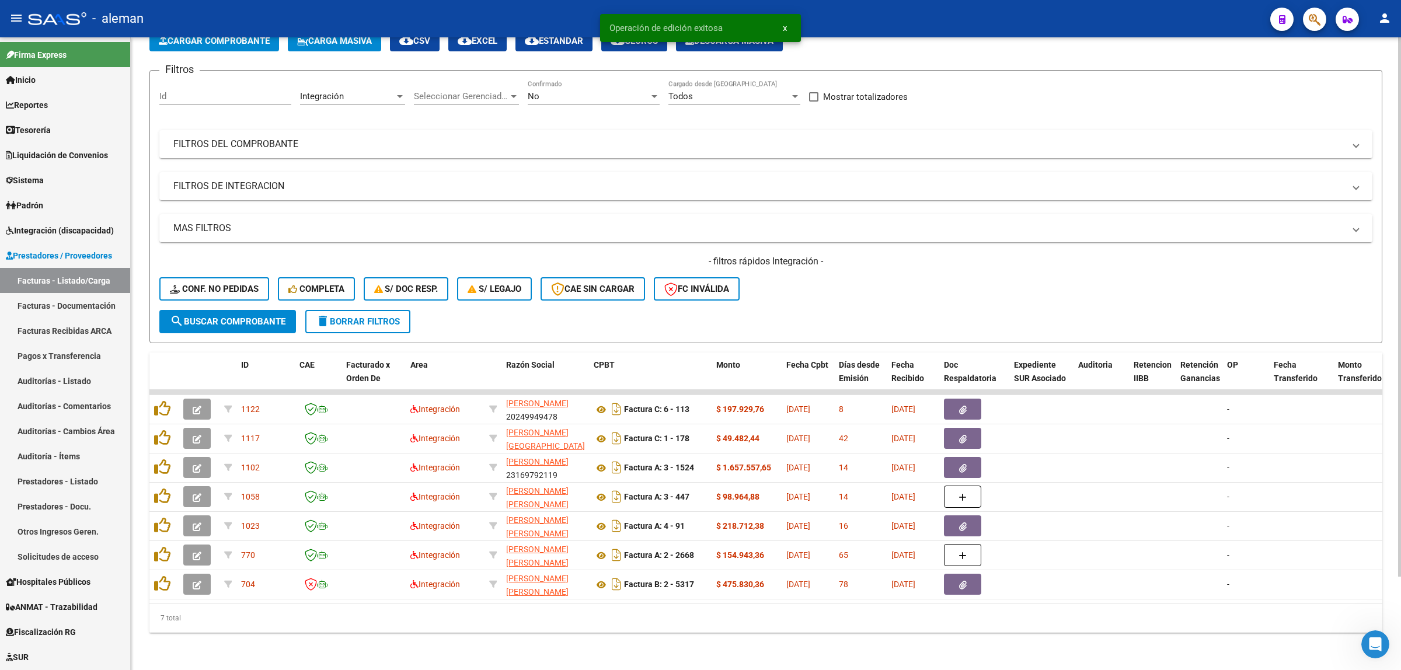
scroll to position [77, 0]
click at [205, 284] on span "Conf. no pedidas" at bounding box center [214, 289] width 89 height 11
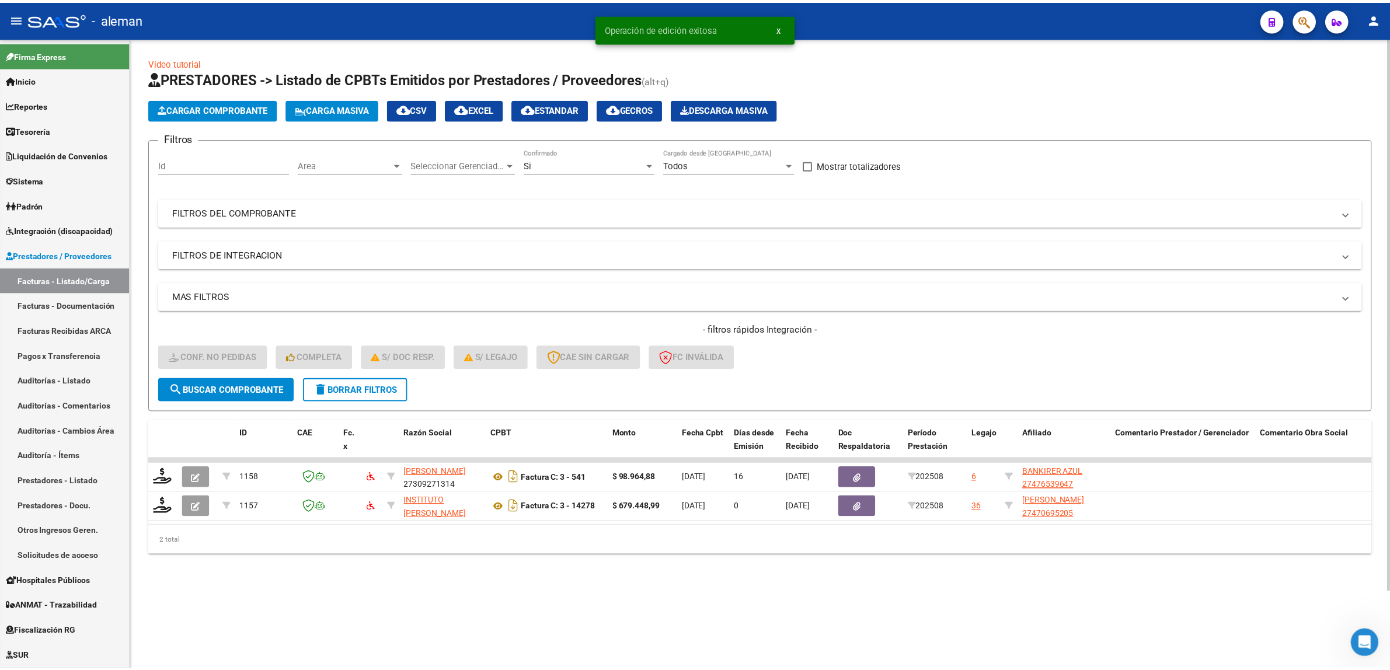
scroll to position [0, 0]
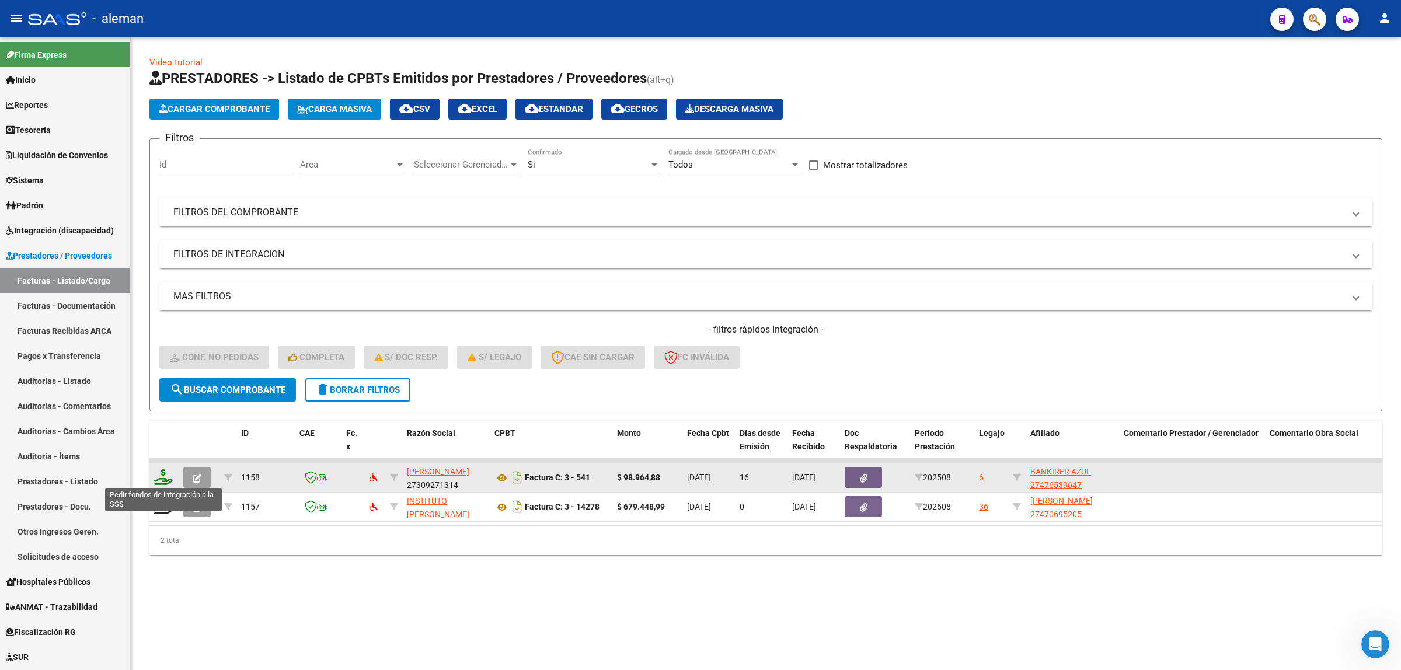
click at [161, 482] on icon at bounding box center [163, 477] width 19 height 16
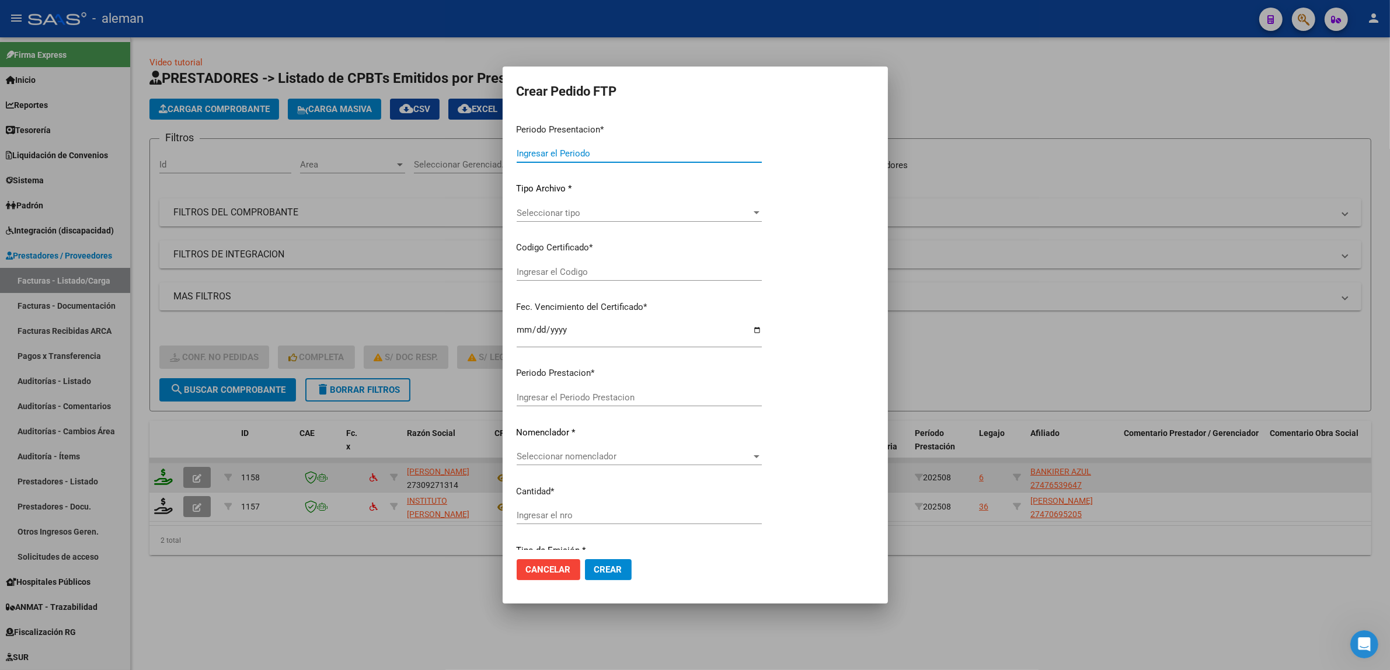
type input "202508"
type input "$ 98.964,88"
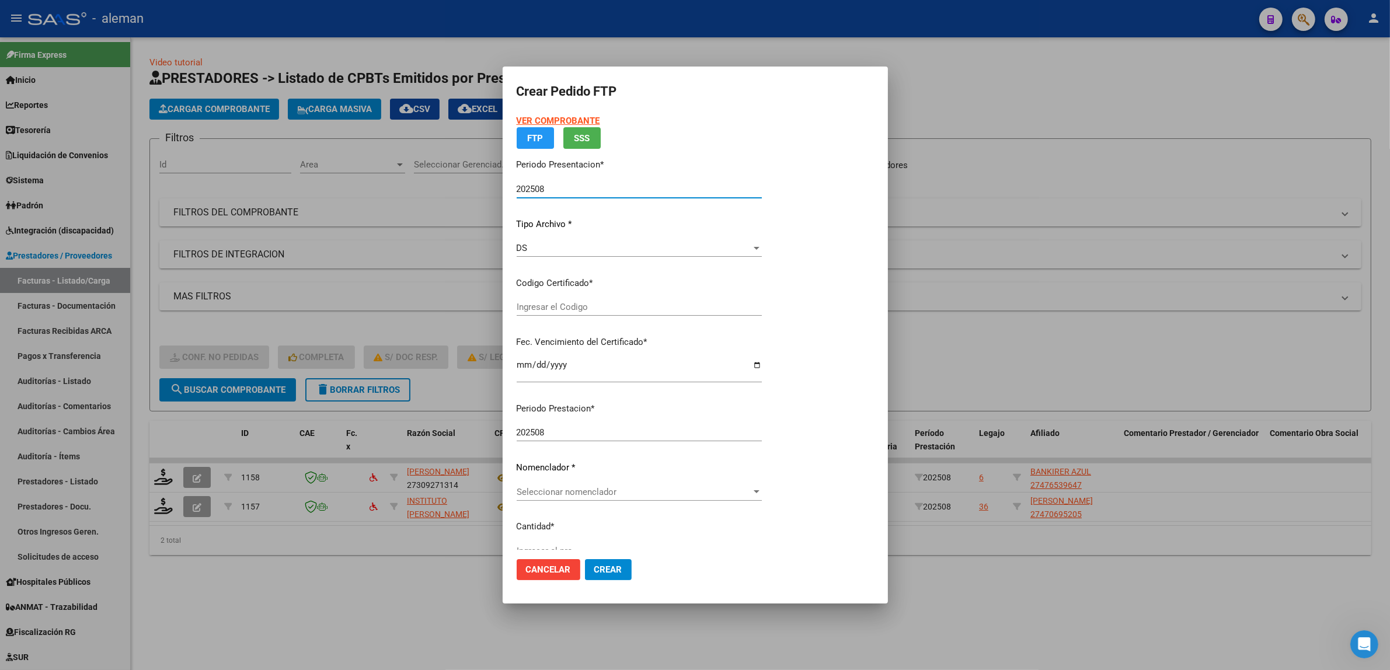
type input "ARG01000476539642022033020250330CBA536"
type input "[DATE]"
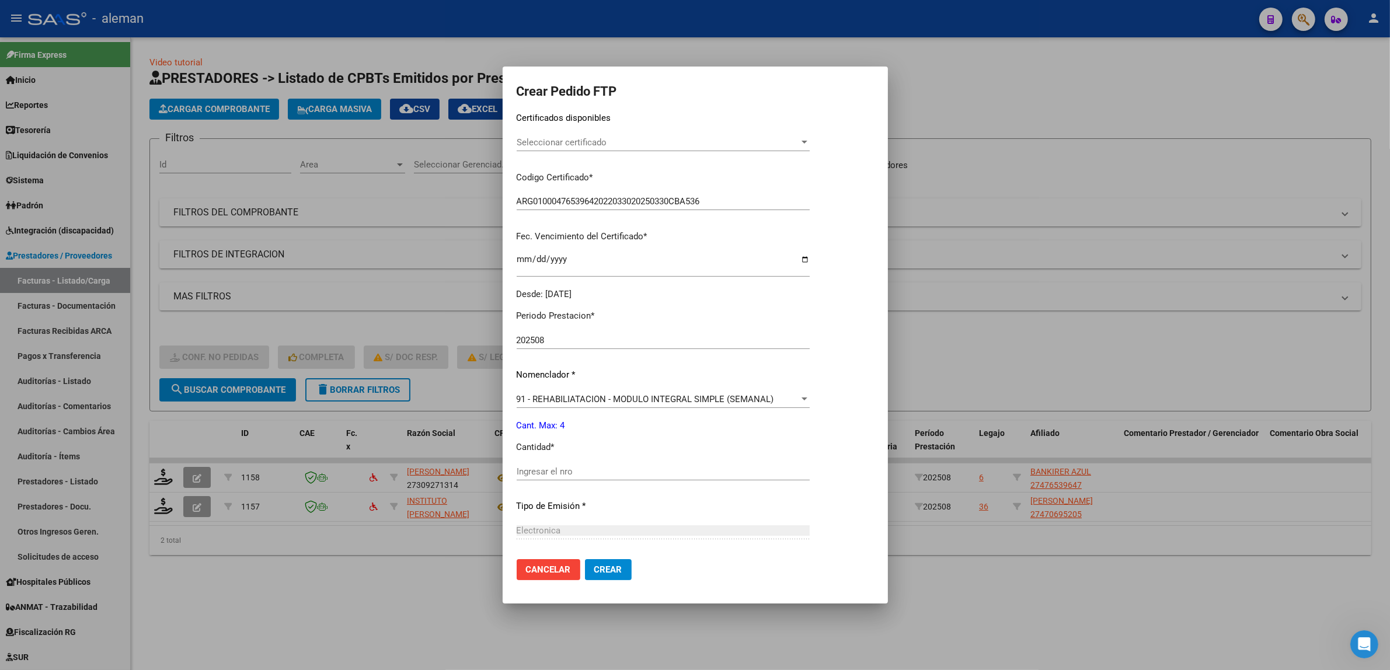
scroll to position [219, 0]
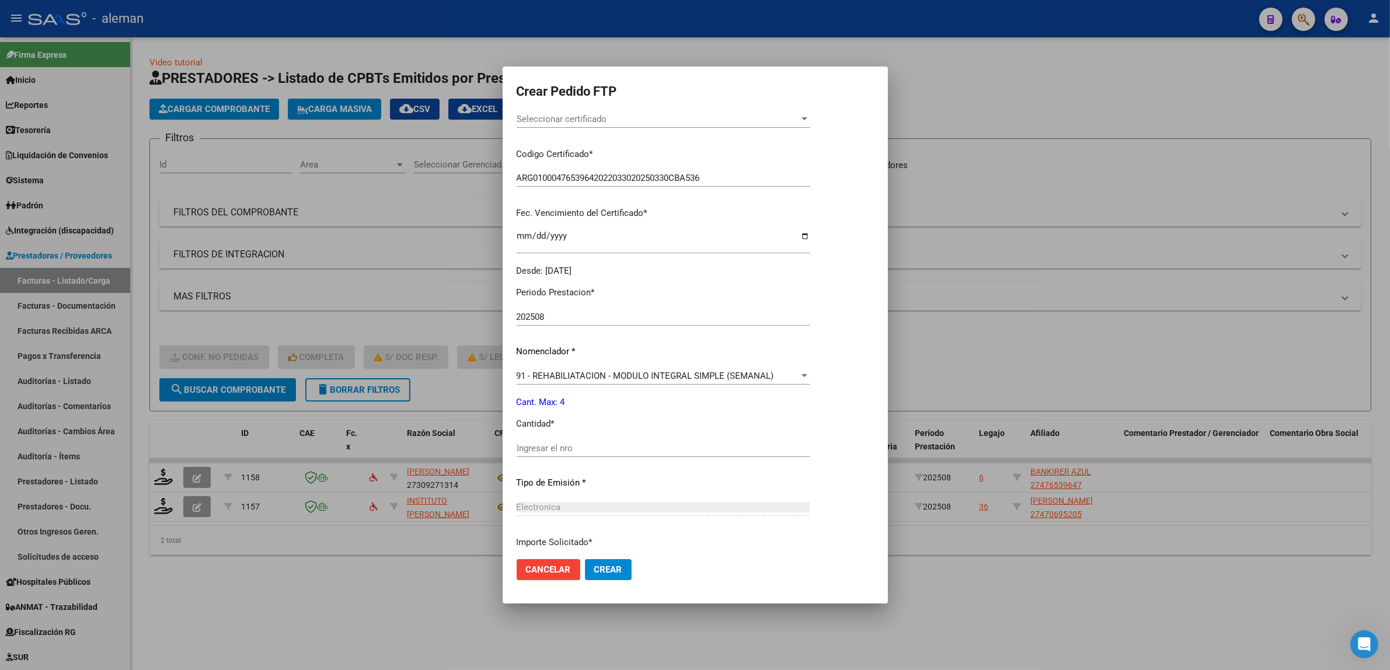
click at [1099, 553] on div at bounding box center [695, 335] width 1390 height 670
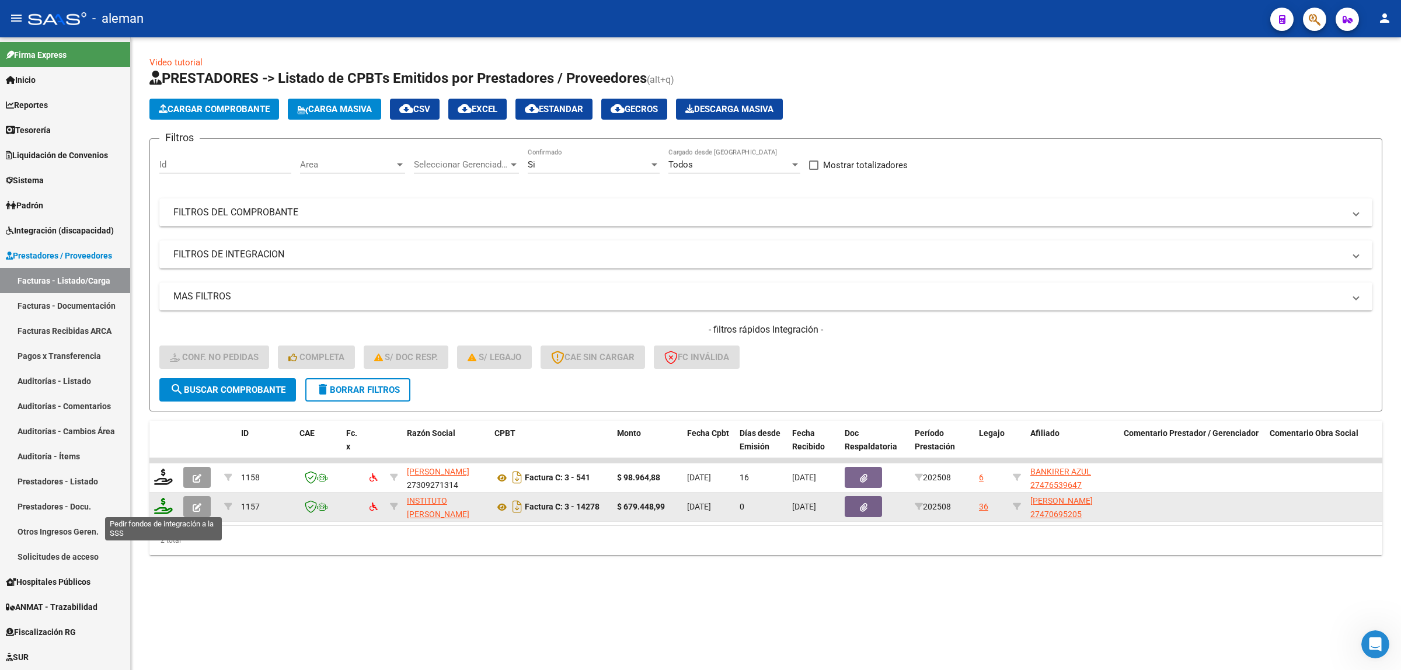
click at [168, 505] on icon at bounding box center [163, 506] width 19 height 16
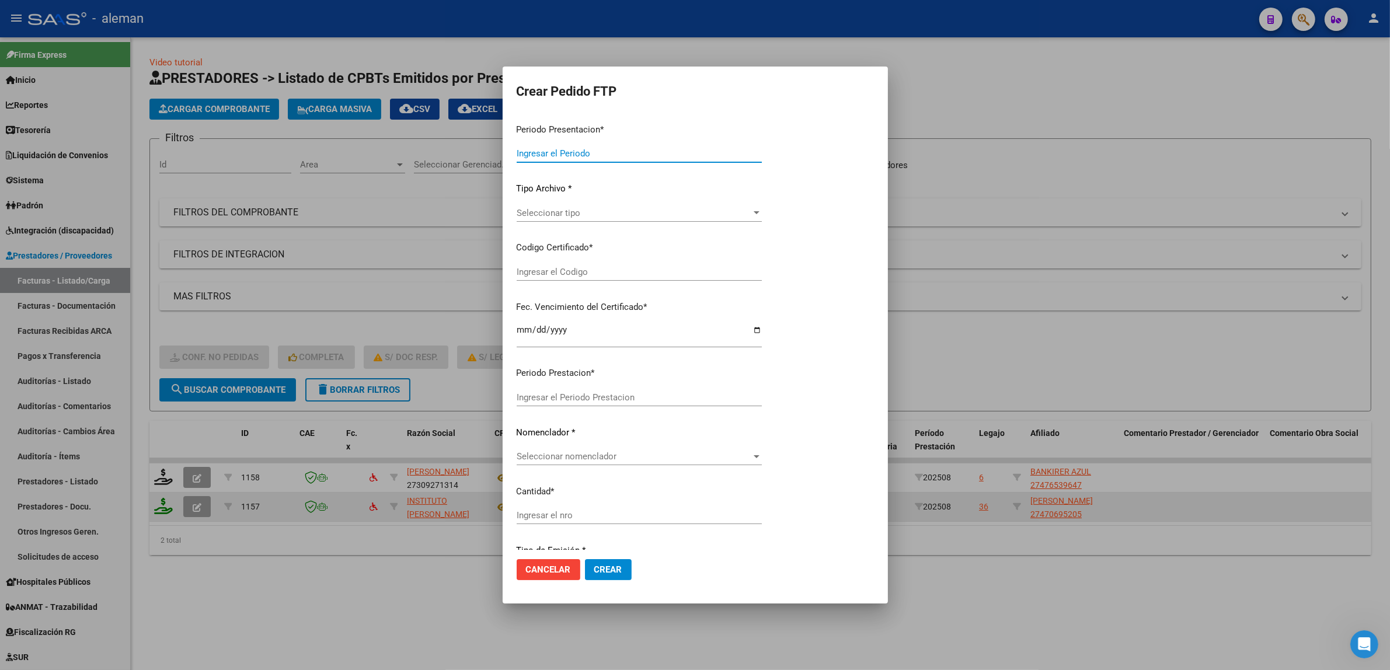
type input "202508"
type input "$ 679.448,99"
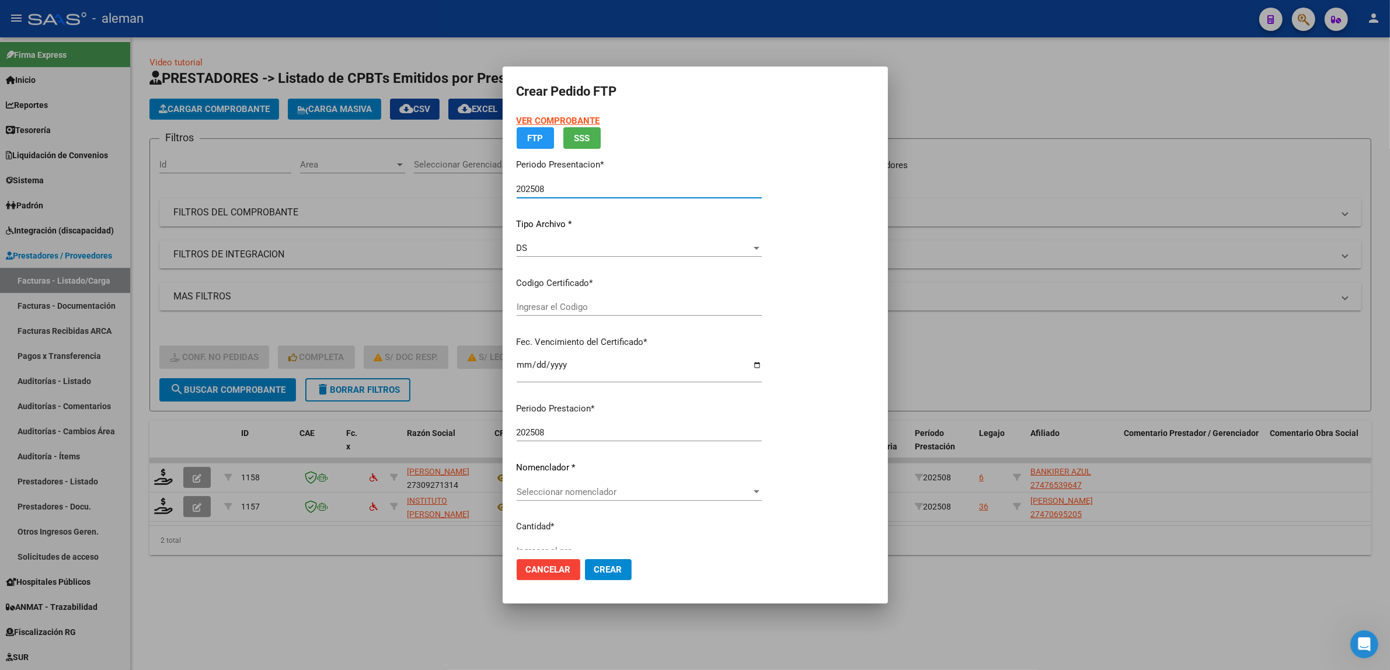
type input "ARG01000470695202022082620270826CBA536"
type input "[DATE]"
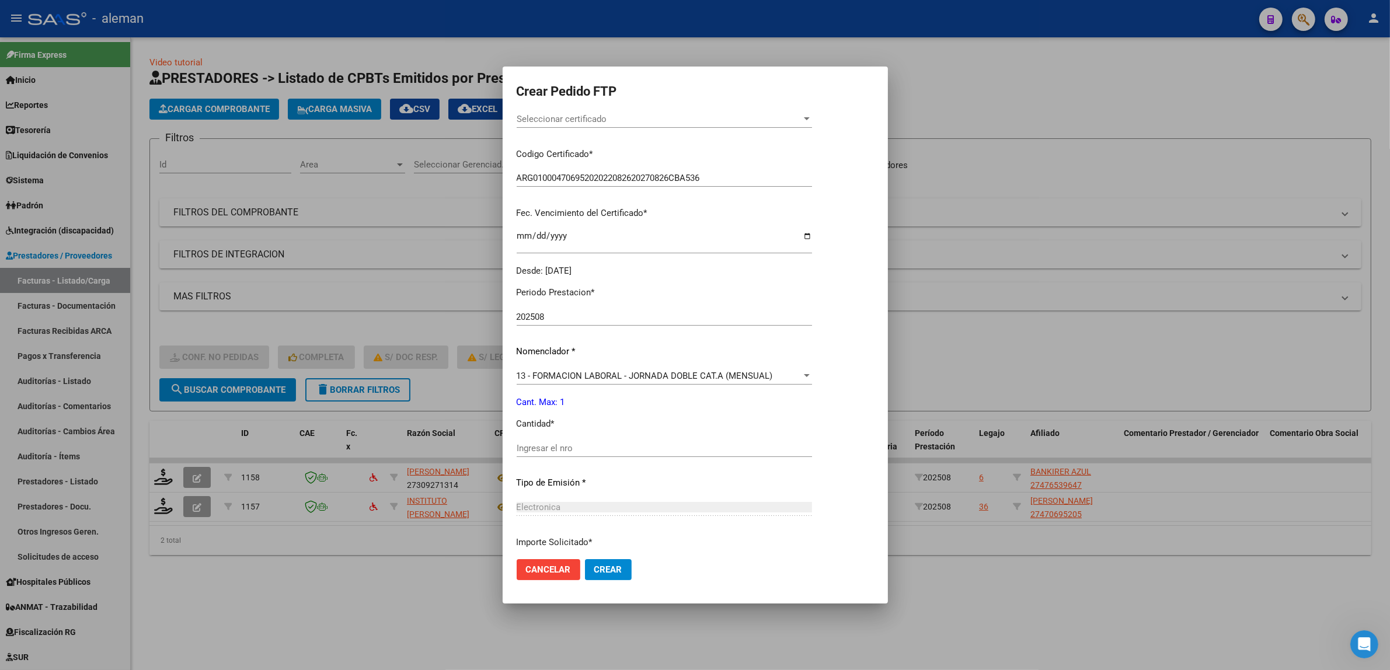
click at [669, 445] on input "Ingresar el nro" at bounding box center [664, 448] width 295 height 11
type input "1"
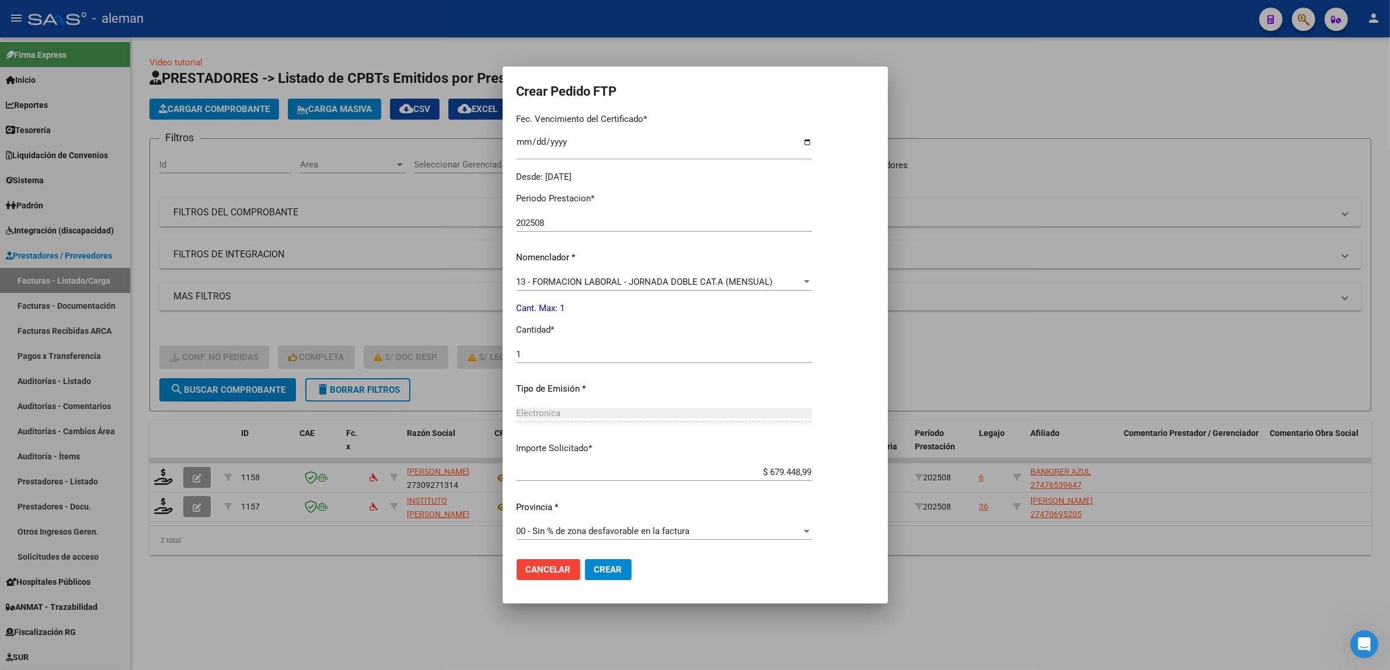
scroll to position [314, 0]
click at [626, 571] on button "Crear" at bounding box center [608, 569] width 47 height 21
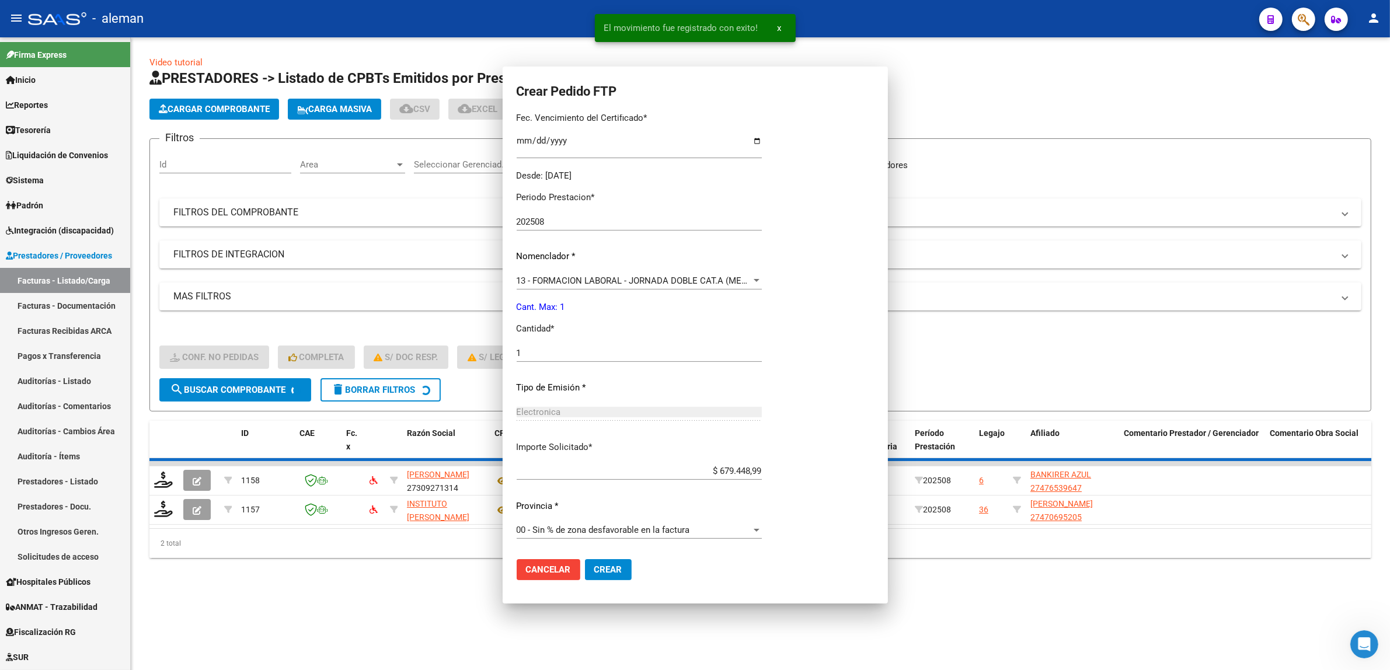
scroll to position [0, 0]
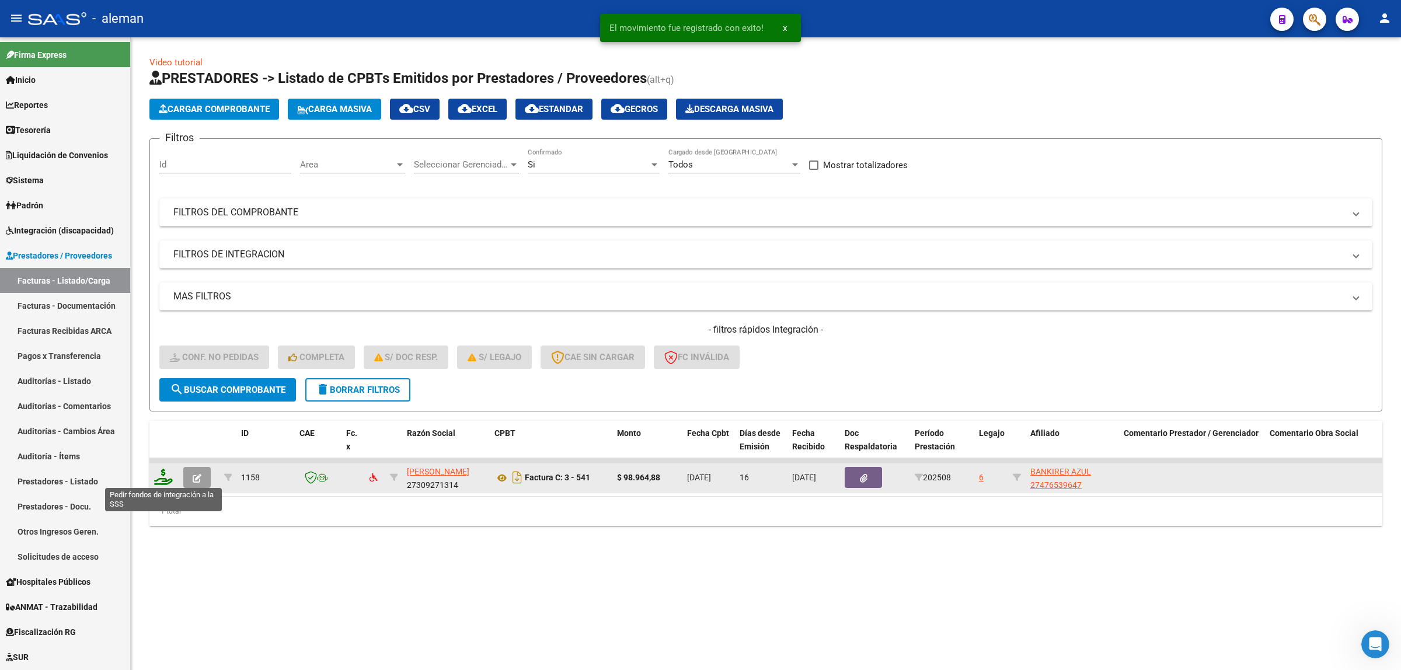
click at [161, 477] on icon at bounding box center [163, 477] width 19 height 16
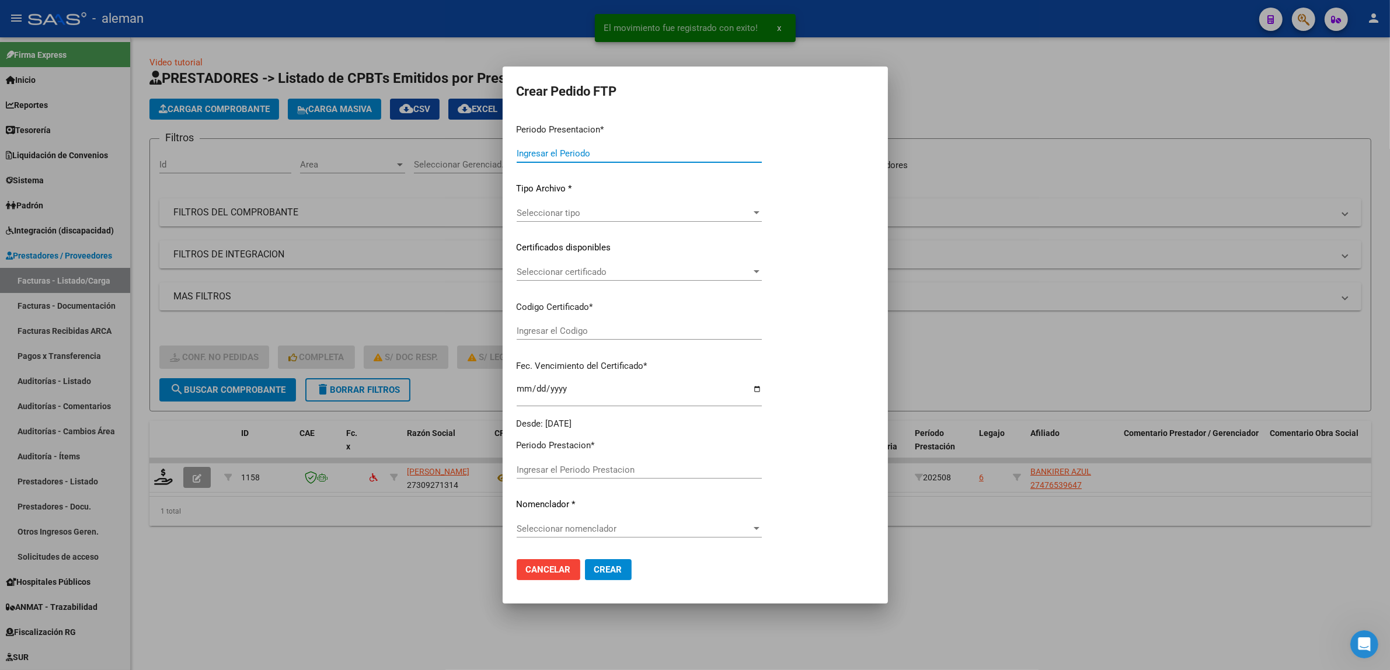
type input "202508"
type input "$ 98.964,88"
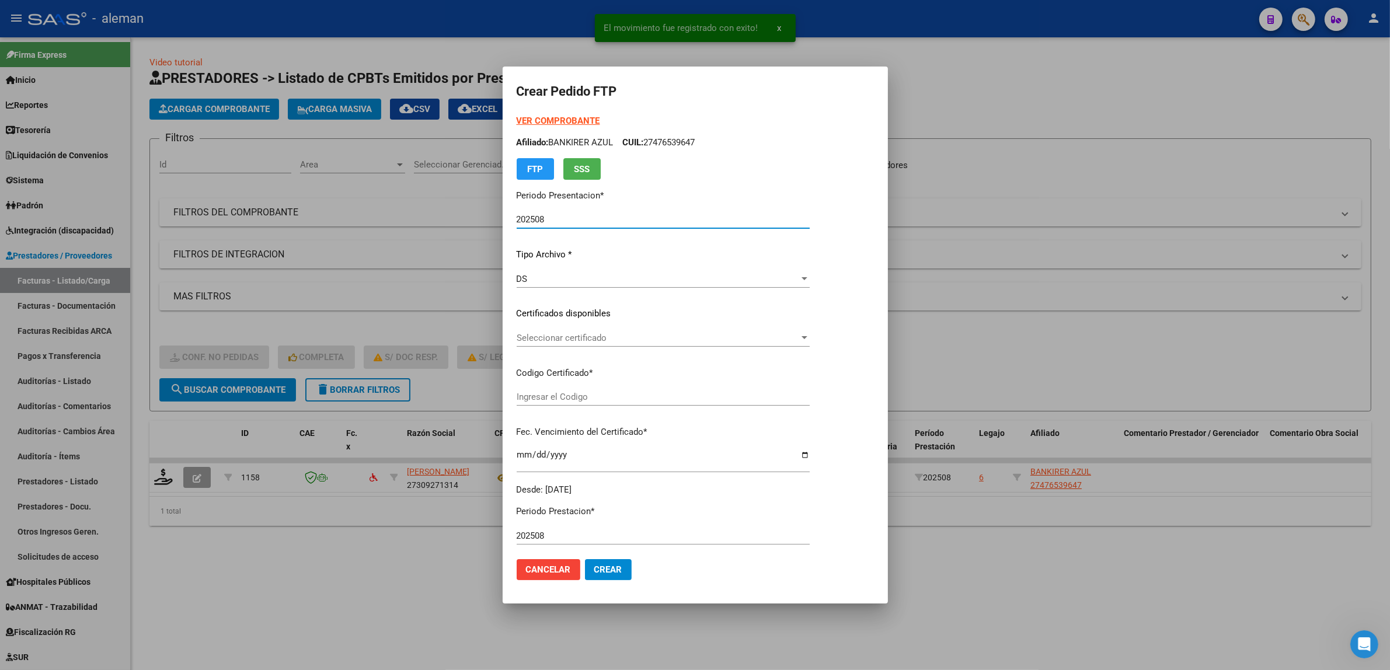
type input "ARG01000476539642022033020250330CBA536"
type input "[DATE]"
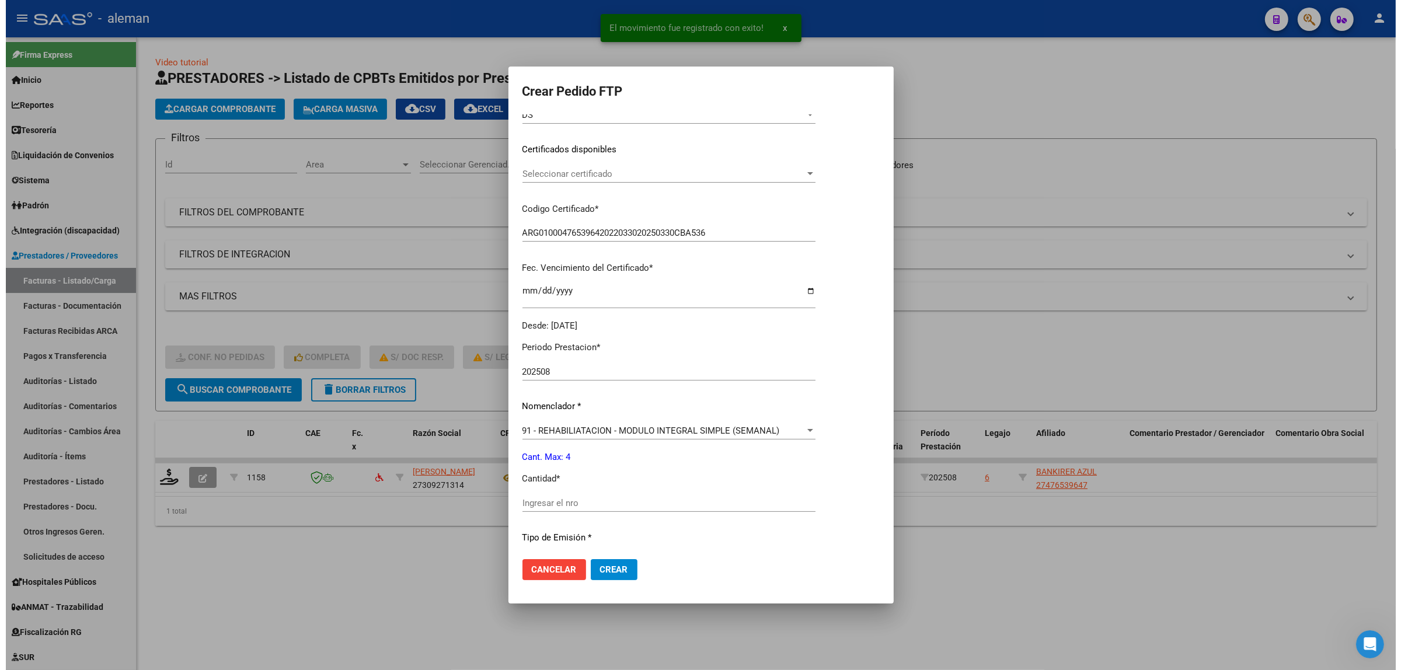
scroll to position [219, 0]
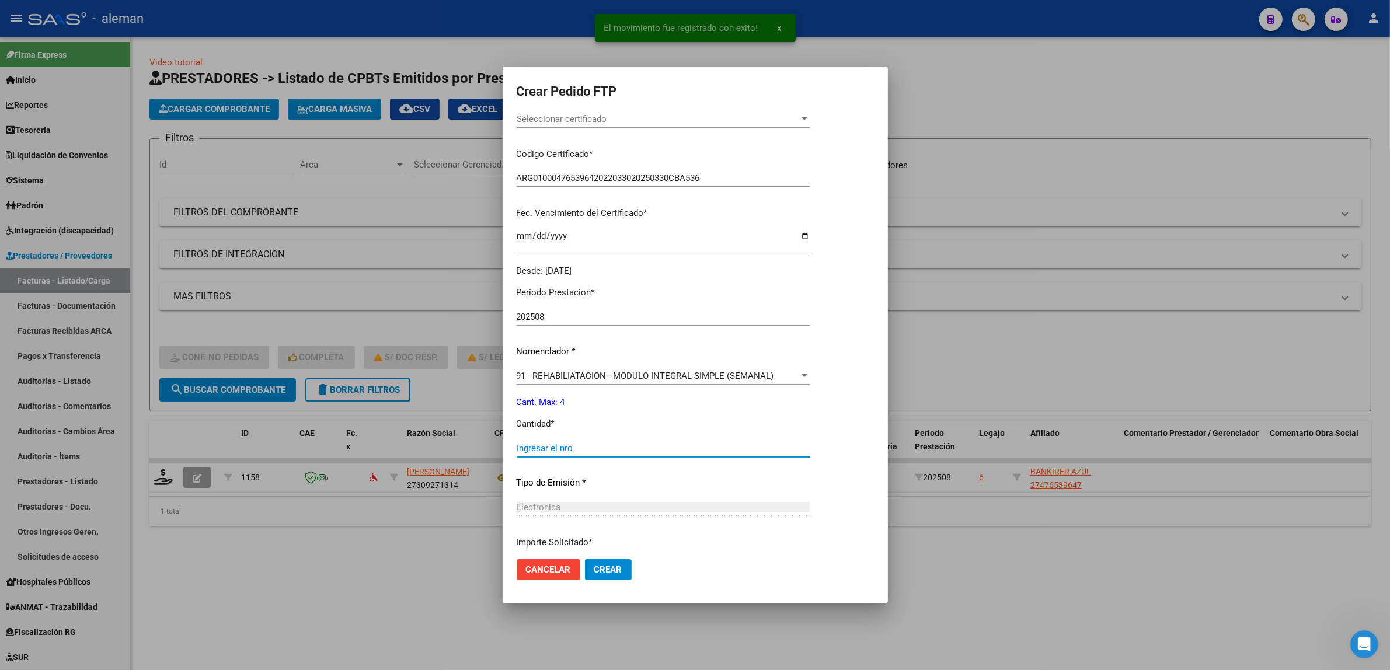
click at [679, 447] on input "Ingresar el nro" at bounding box center [663, 448] width 293 height 11
type input "4"
click at [623, 566] on button "Crear" at bounding box center [608, 569] width 47 height 21
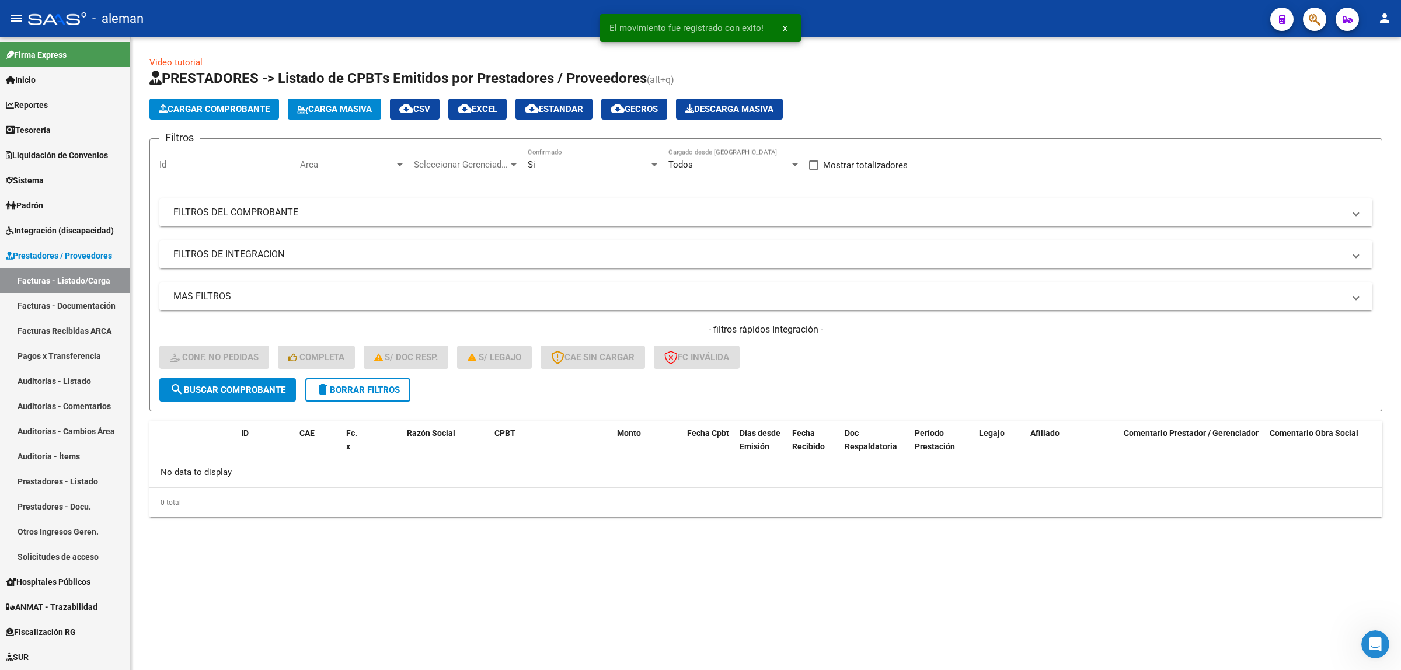
click at [772, 559] on mat-sidenav-content "Video tutorial PRESTADORES -> Listado de CPBTs Emitidos por Prestadores / Prove…" at bounding box center [766, 353] width 1270 height 633
click at [71, 236] on span "Integración (discapacidad)" at bounding box center [60, 230] width 108 height 13
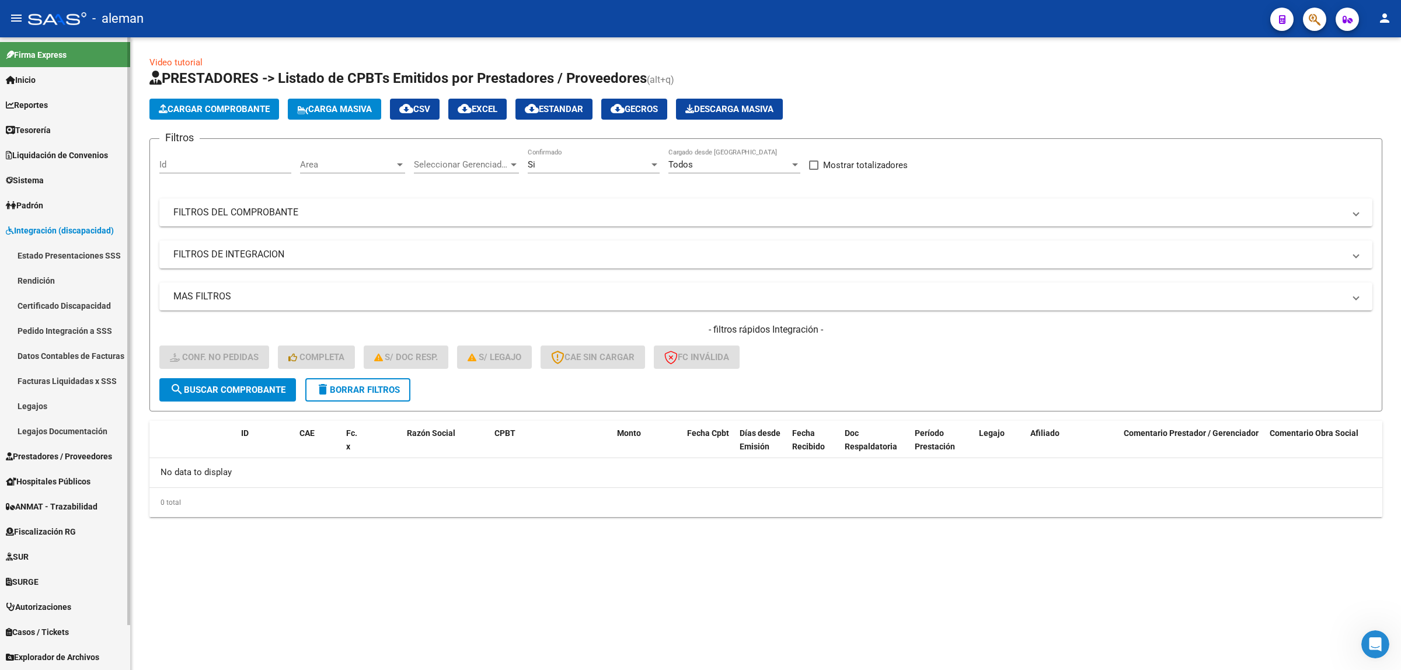
click at [53, 328] on link "Pedido Integración a SSS" at bounding box center [65, 330] width 130 height 25
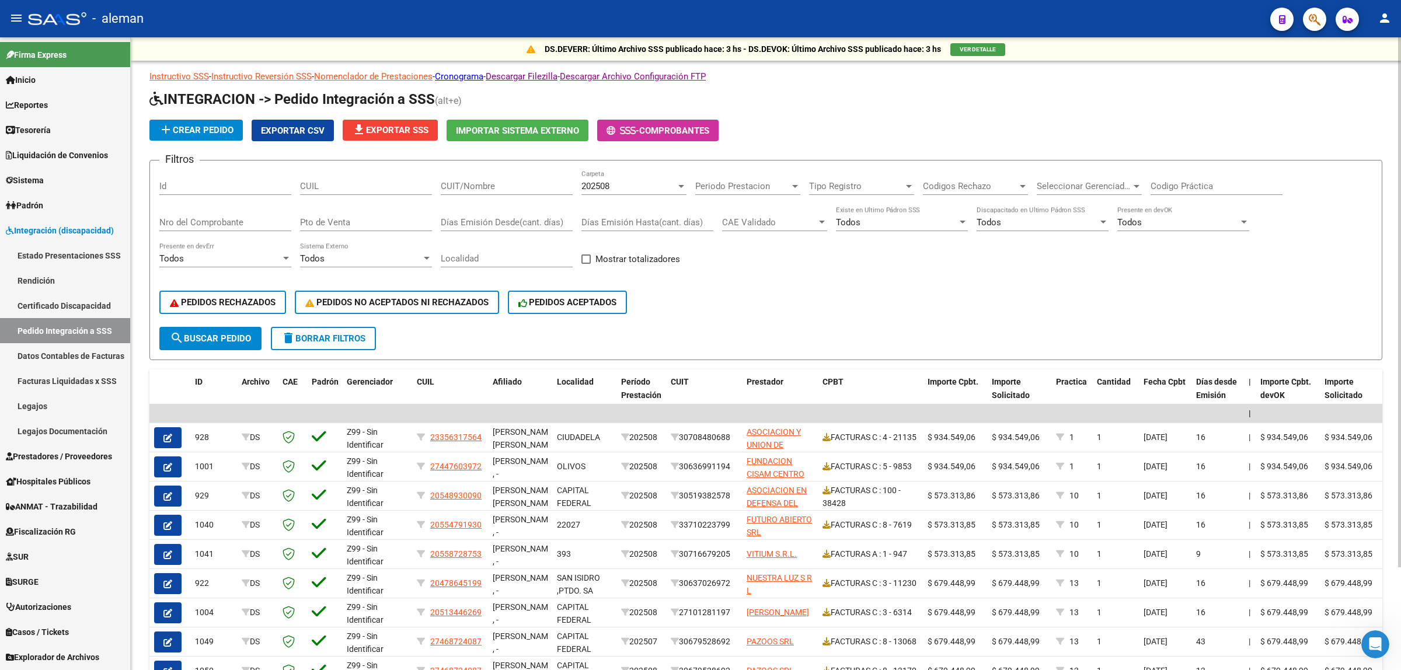
click at [398, 129] on span "file_download Exportar SSS" at bounding box center [390, 130] width 76 height 11
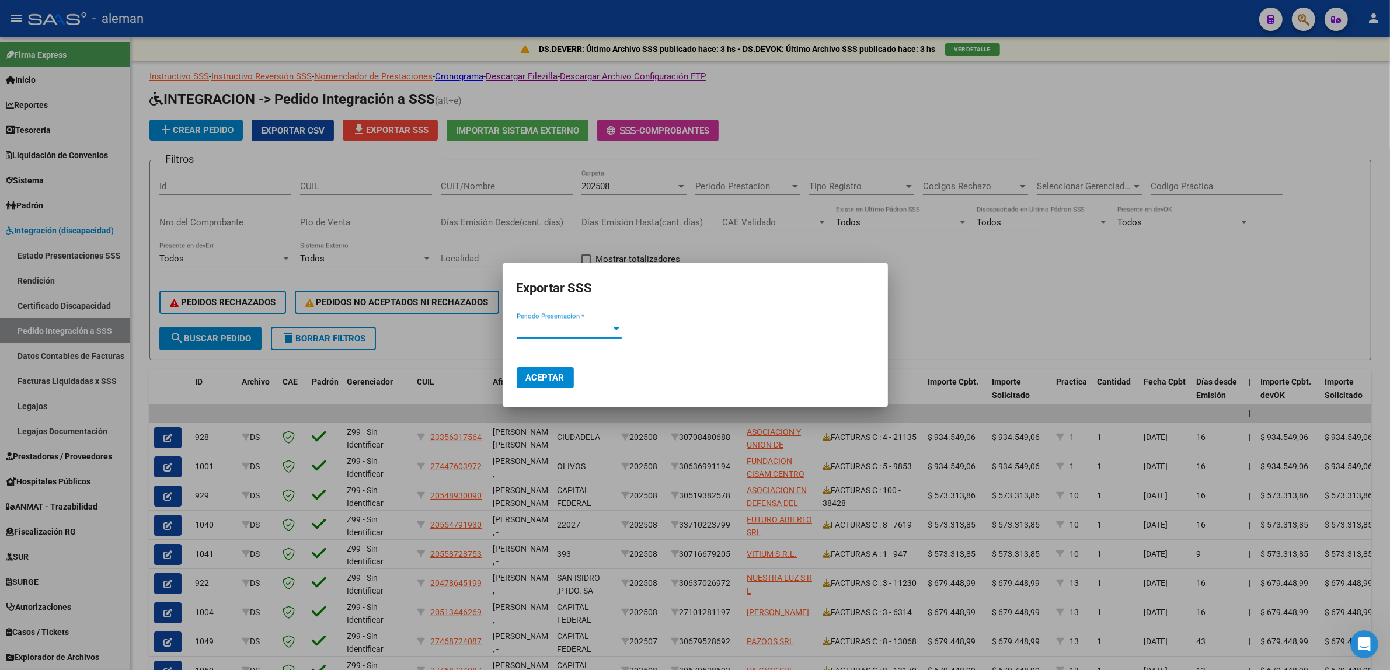
click at [612, 329] on div at bounding box center [616, 329] width 11 height 9
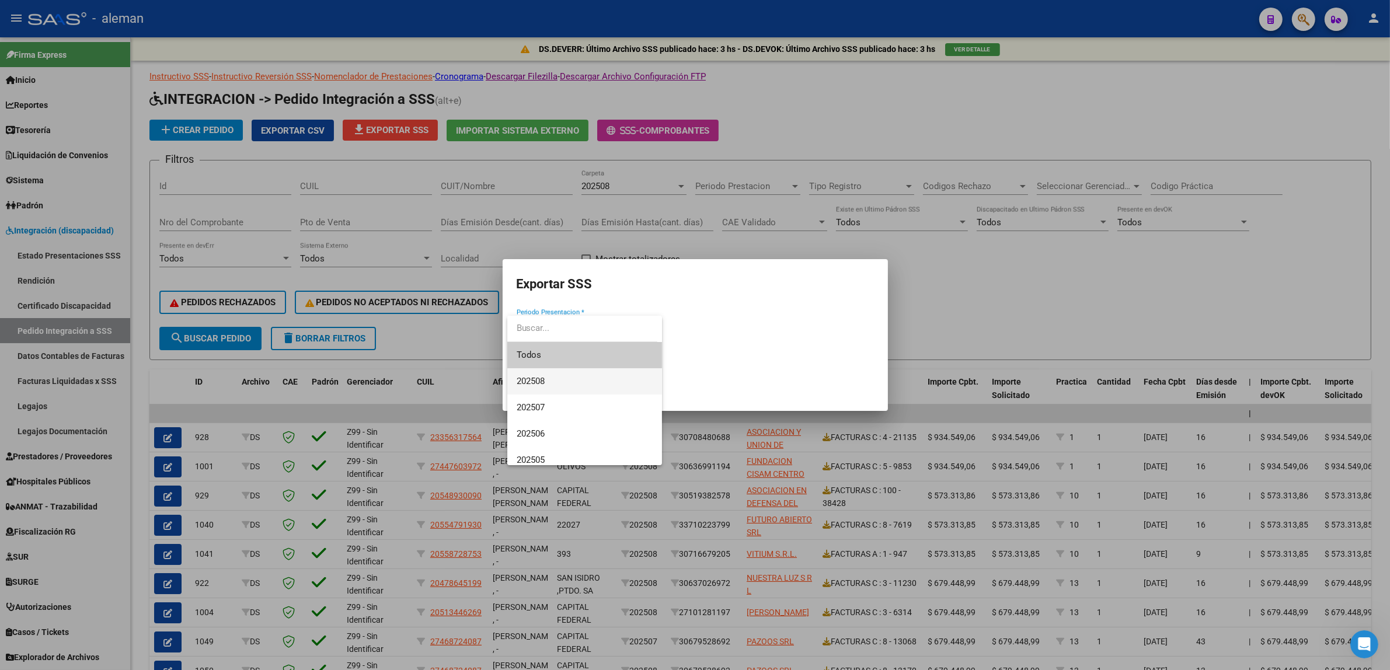
click at [552, 375] on span "202508" at bounding box center [585, 381] width 136 height 26
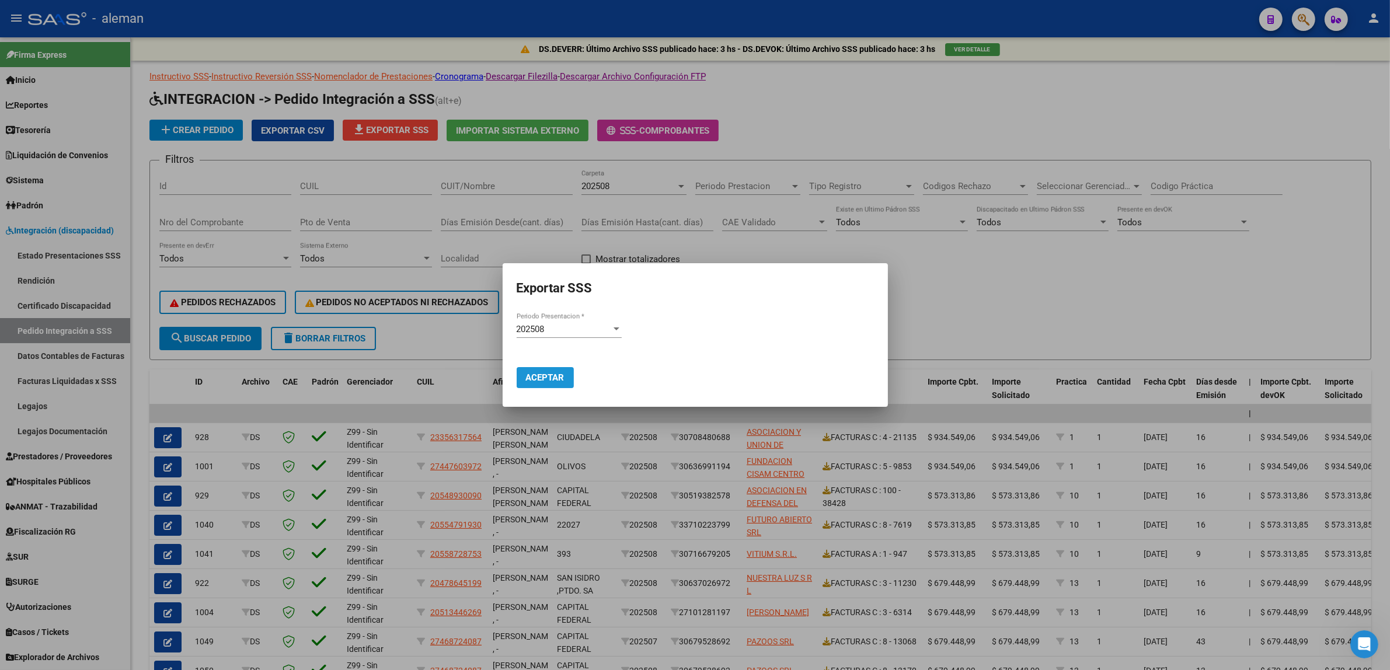
click at [552, 375] on span "Aceptar" at bounding box center [545, 377] width 39 height 11
click at [1055, 468] on div at bounding box center [695, 335] width 1390 height 670
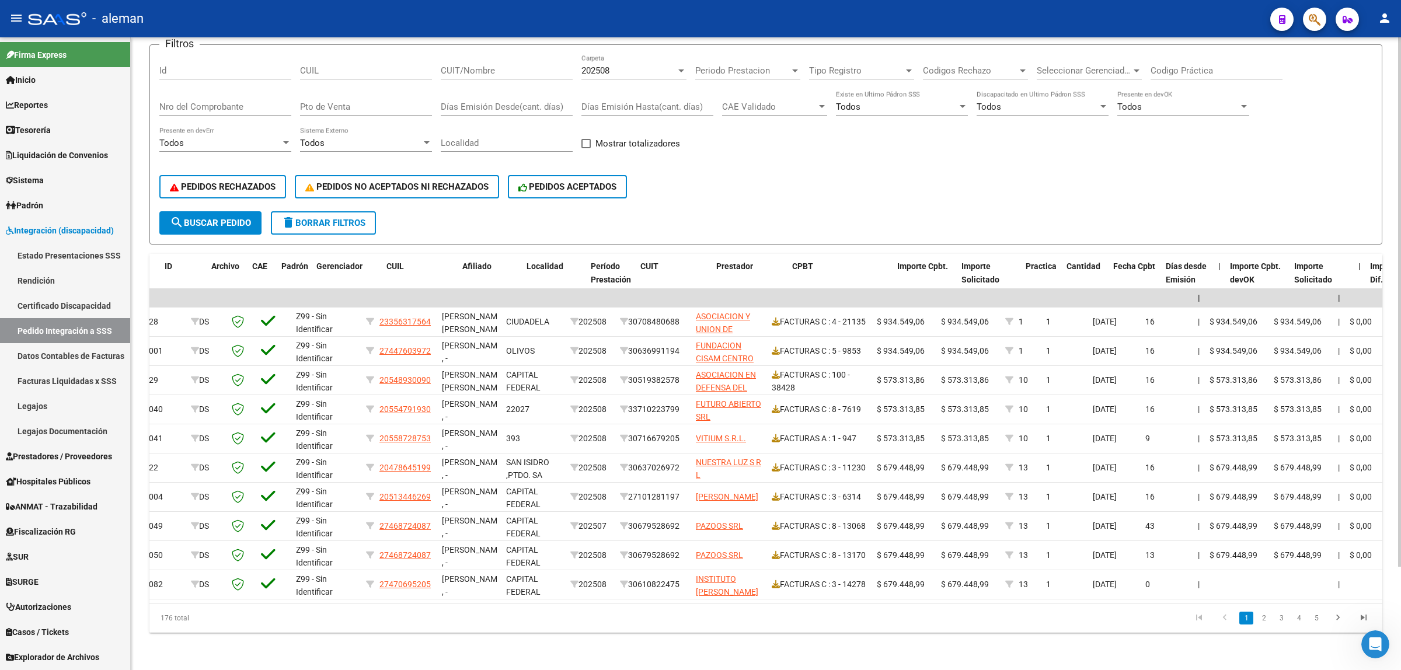
scroll to position [0, 2]
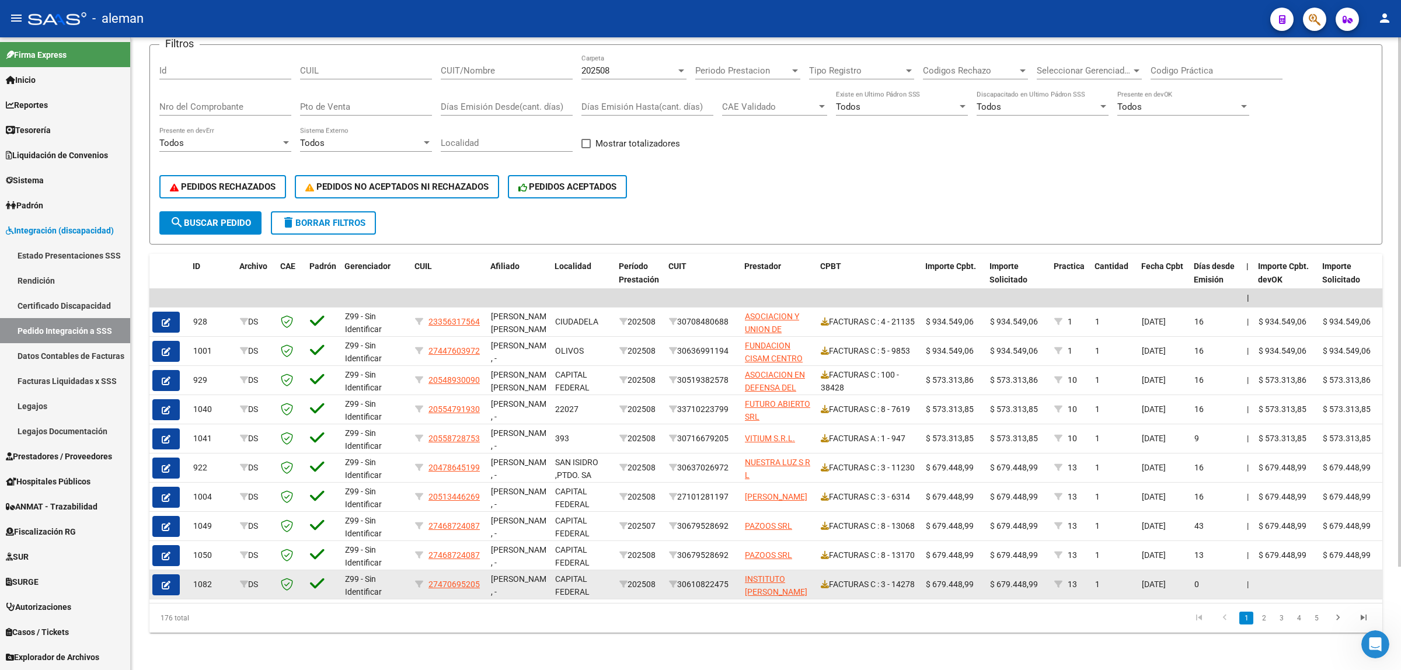
drag, startPoint x: 480, startPoint y: 578, endPoint x: 428, endPoint y: 581, distance: 52.1
click at [428, 581] on datatable-body-cell "27470695205" at bounding box center [448, 584] width 76 height 29
copy span "27470695205"
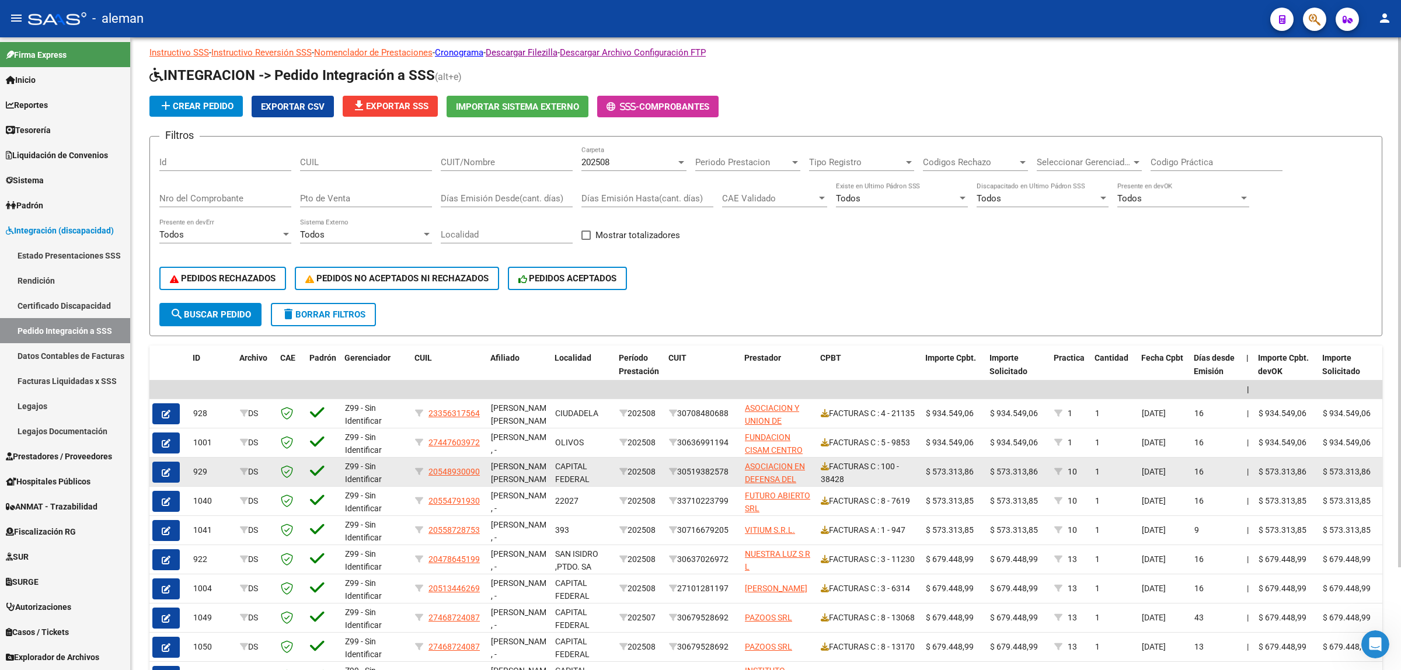
scroll to position [0, 0]
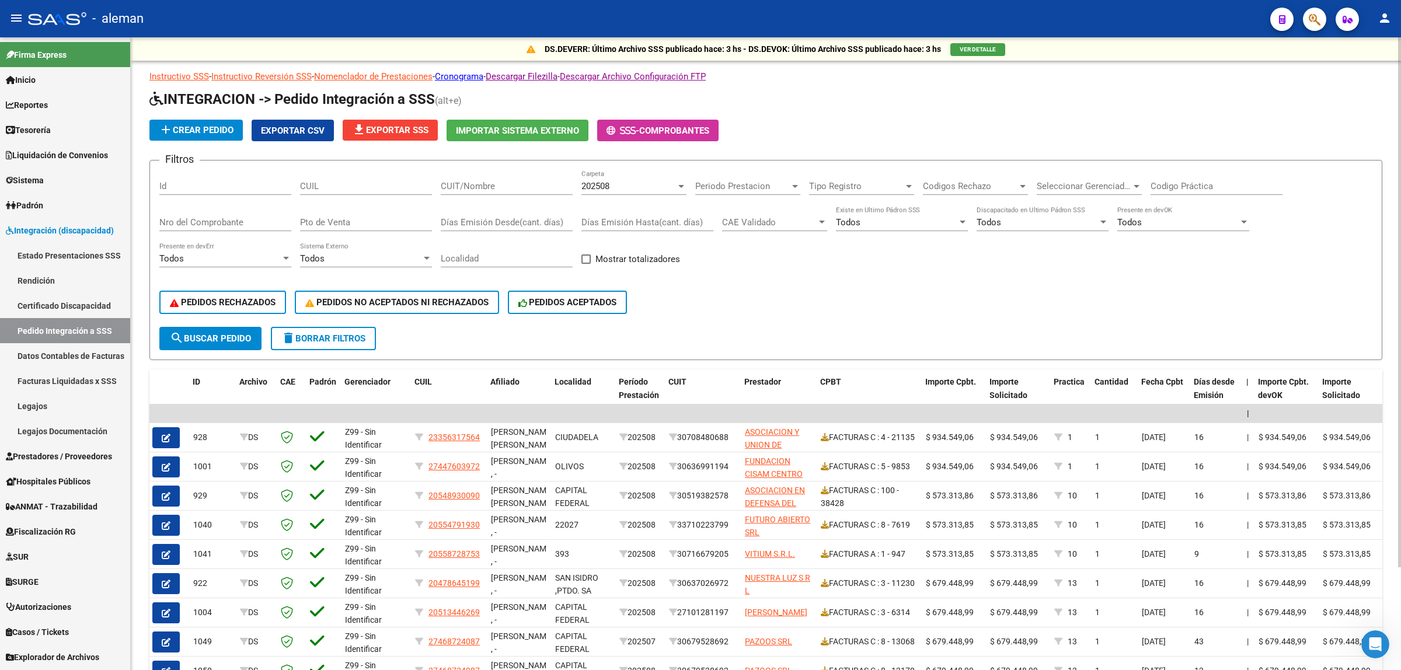
click at [326, 181] on input "CUIL" at bounding box center [366, 186] width 132 height 11
paste input "27470695205"
type input "27470695205"
click at [236, 333] on span "search Buscar Pedido" at bounding box center [210, 338] width 81 height 11
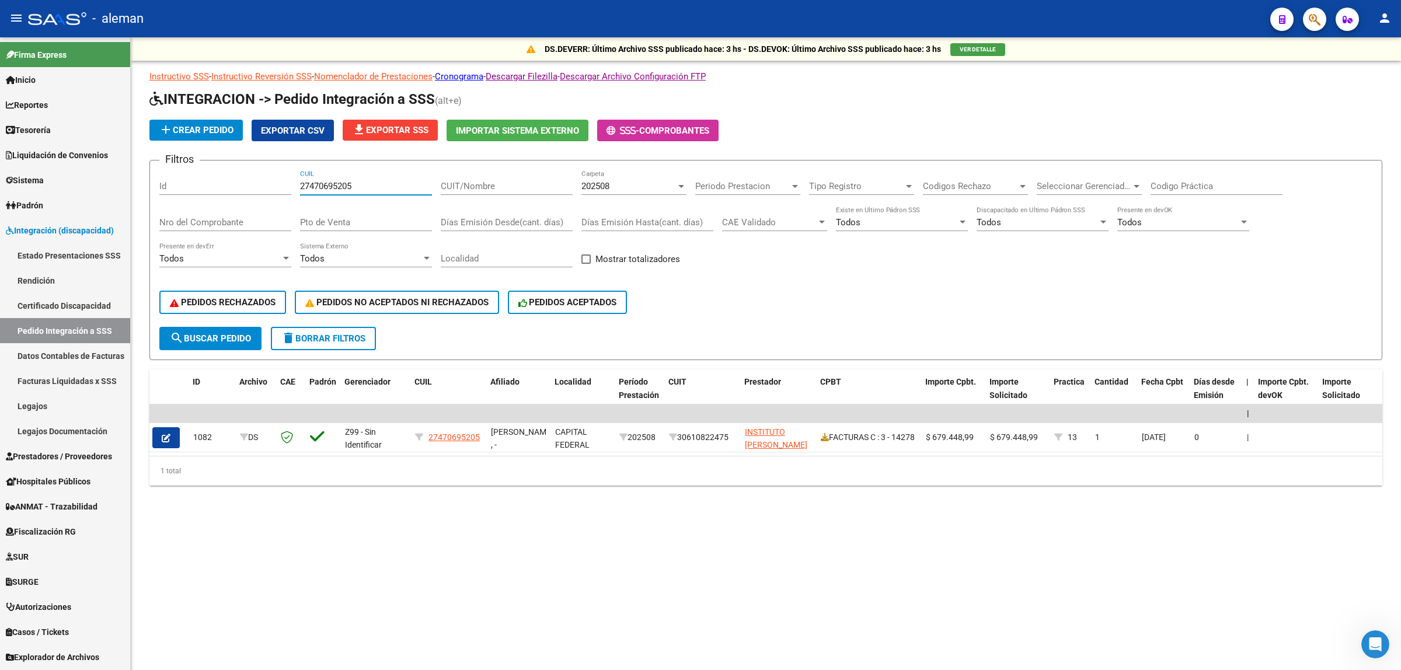
drag, startPoint x: 372, startPoint y: 182, endPoint x: 297, endPoint y: 180, distance: 75.9
click at [297, 180] on div "Filtros Id 27470695205 CUIL CUIT/Nombre 202508 Carpeta Periodo Prestacion Perio…" at bounding box center [765, 248] width 1213 height 157
drag, startPoint x: 216, startPoint y: 336, endPoint x: 372, endPoint y: 399, distance: 168.1
click at [217, 336] on span "search Buscar Pedido" at bounding box center [210, 338] width 81 height 11
